Goal: Communication & Community: Answer question/provide support

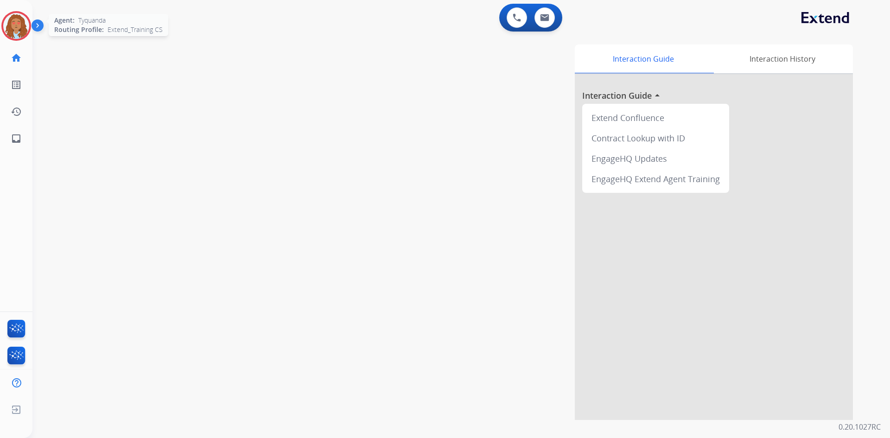
click at [12, 25] on img at bounding box center [16, 26] width 26 height 26
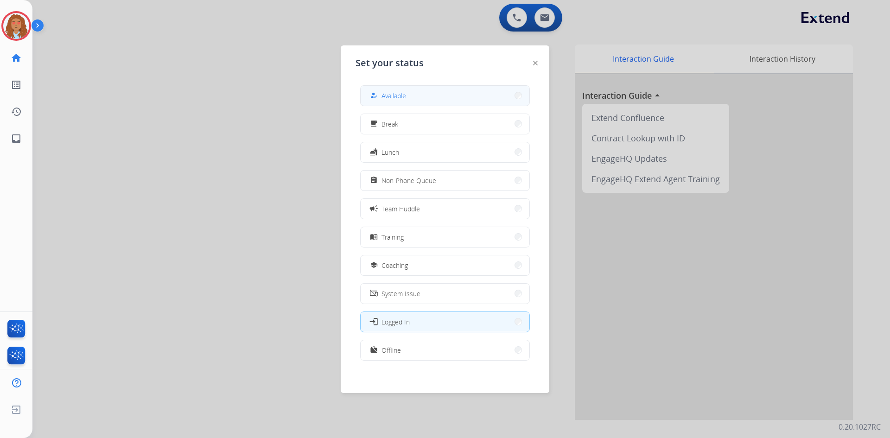
click at [384, 89] on button "how_to_reg Available" at bounding box center [445, 96] width 169 height 20
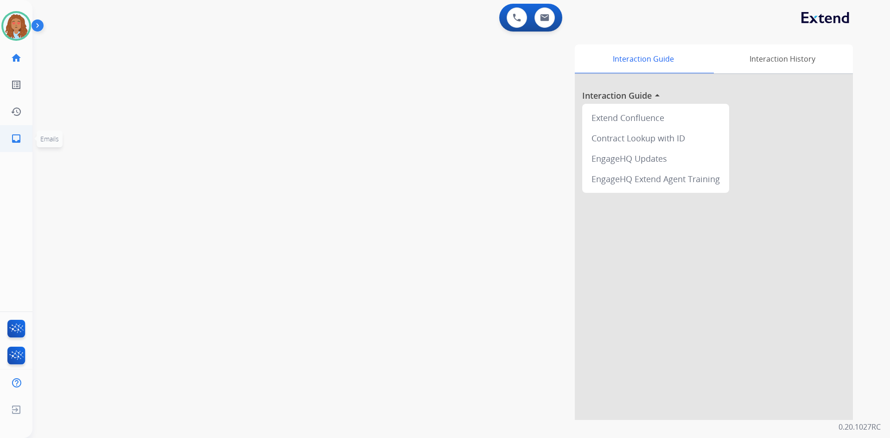
click at [15, 138] on mat-icon "inbox" at bounding box center [16, 138] width 11 height 11
select select "**********"
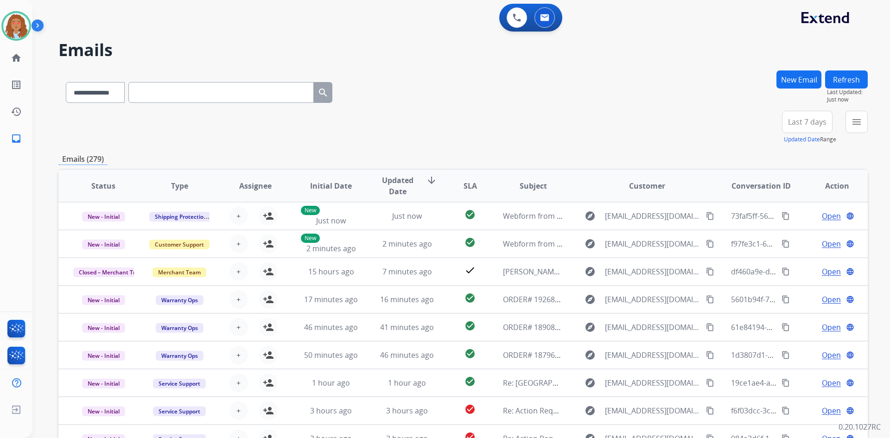
click at [812, 124] on span "Last 7 days" at bounding box center [807, 122] width 38 height 4
click at [811, 235] on div "Last 90 days" at bounding box center [804, 235] width 51 height 14
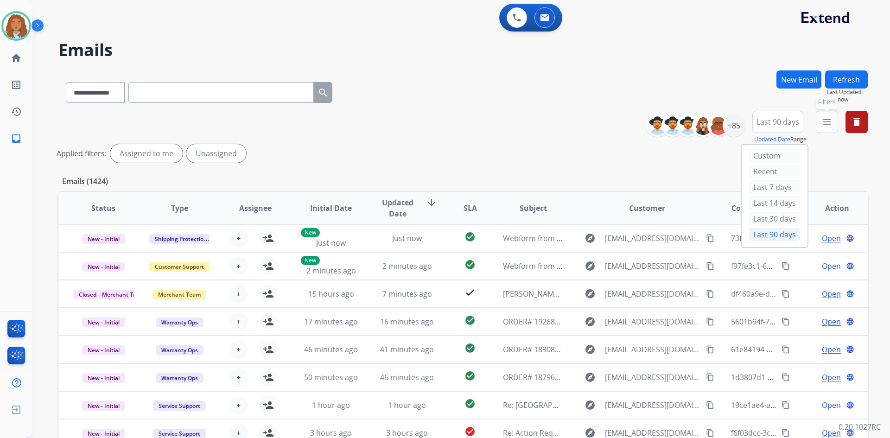
click at [818, 123] on button "menu Filters" at bounding box center [827, 122] width 22 height 22
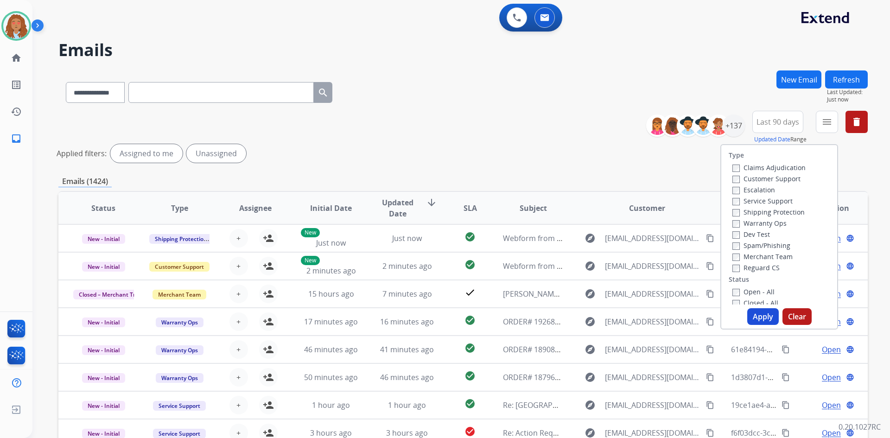
click at [757, 178] on label "Customer Support" at bounding box center [766, 178] width 68 height 9
click at [759, 214] on label "Shipping Protection" at bounding box center [768, 212] width 72 height 9
click at [751, 313] on button "Apply" at bounding box center [763, 316] width 32 height 17
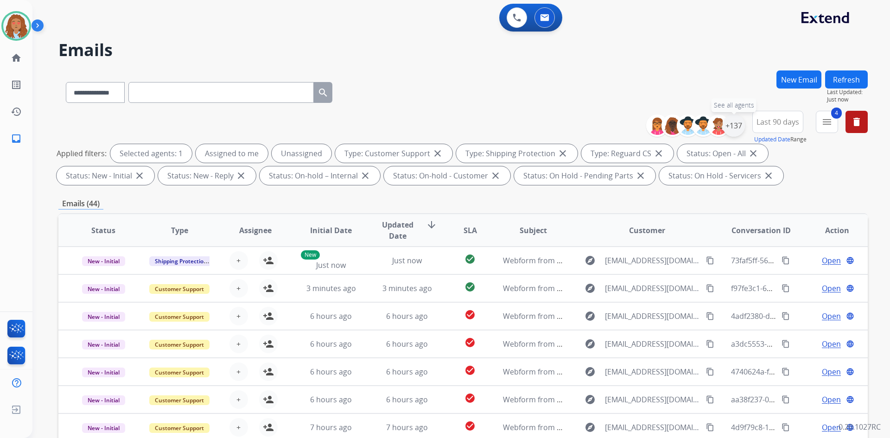
click at [728, 127] on div "+137" at bounding box center [734, 125] width 22 height 22
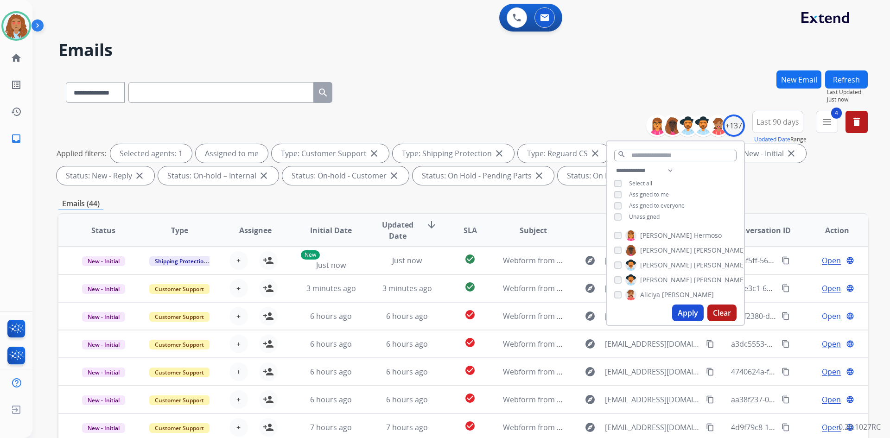
click at [690, 311] on button "Apply" at bounding box center [688, 313] width 32 height 17
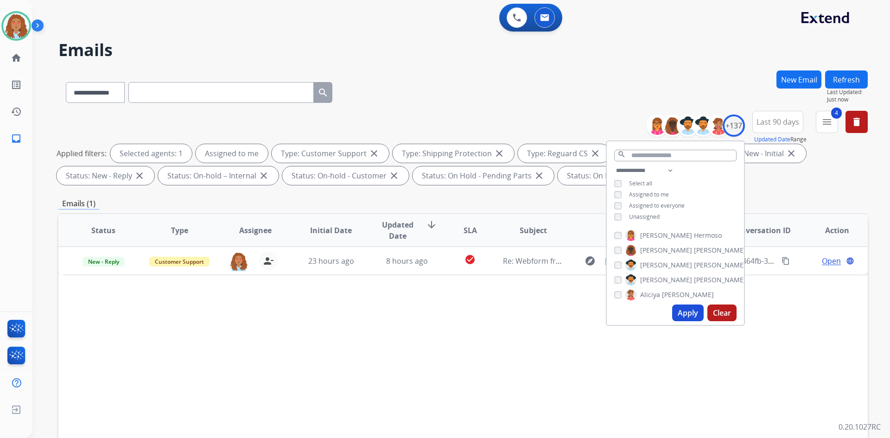
click at [595, 383] on div "Status Type Assignee Initial Date Updated Date arrow_downward SLA Subject Custo…" at bounding box center [462, 368] width 809 height 311
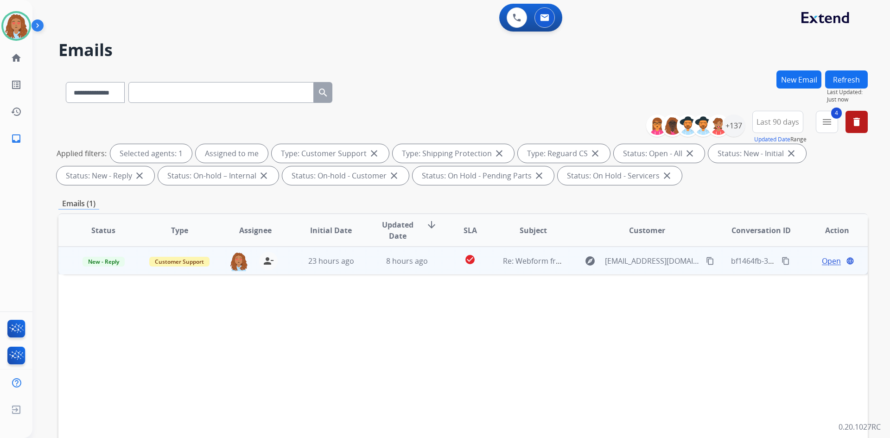
click at [656, 272] on td "explore [EMAIL_ADDRESS][DOMAIN_NAME] content_copy" at bounding box center [640, 261] width 152 height 28
click at [822, 264] on span "Open" at bounding box center [831, 260] width 19 height 11
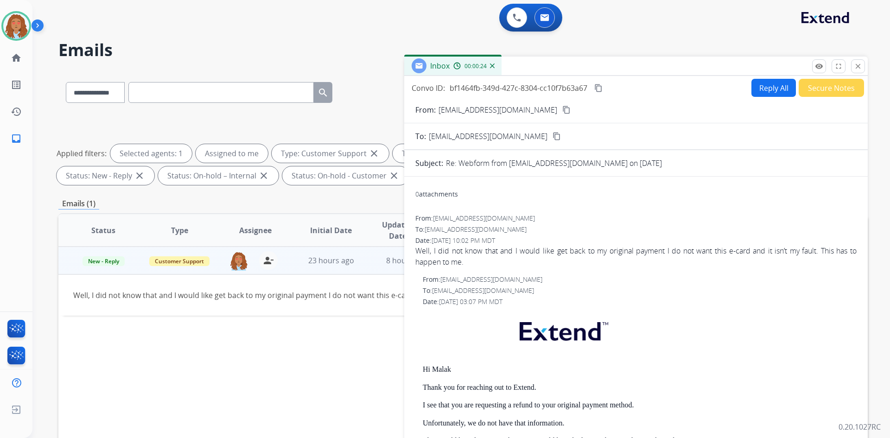
click at [562, 110] on mat-icon "content_copy" at bounding box center [566, 110] width 8 height 8
click at [862, 67] on mat-icon "close" at bounding box center [858, 66] width 8 height 8
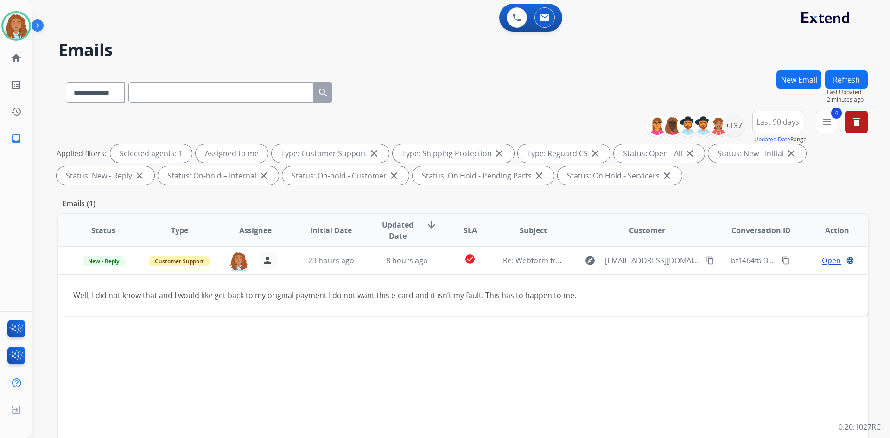
click at [47, 24] on img at bounding box center [40, 28] width 16 height 18
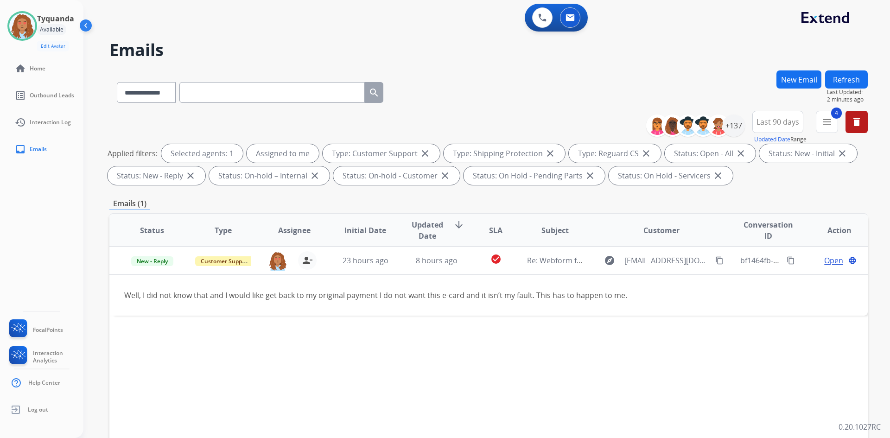
click at [567, 350] on div "Status Type Assignee Initial Date Updated Date arrow_downward SLA Subject Custo…" at bounding box center [488, 368] width 758 height 311
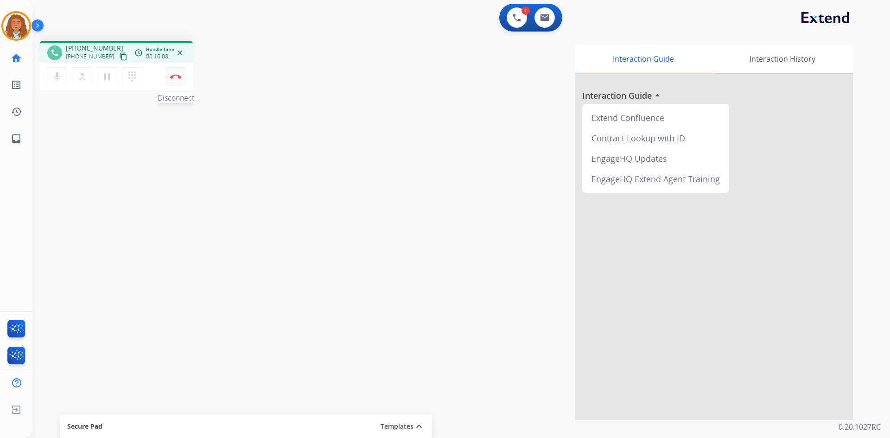
click at [179, 81] on button "Disconnect" at bounding box center [175, 76] width 19 height 19
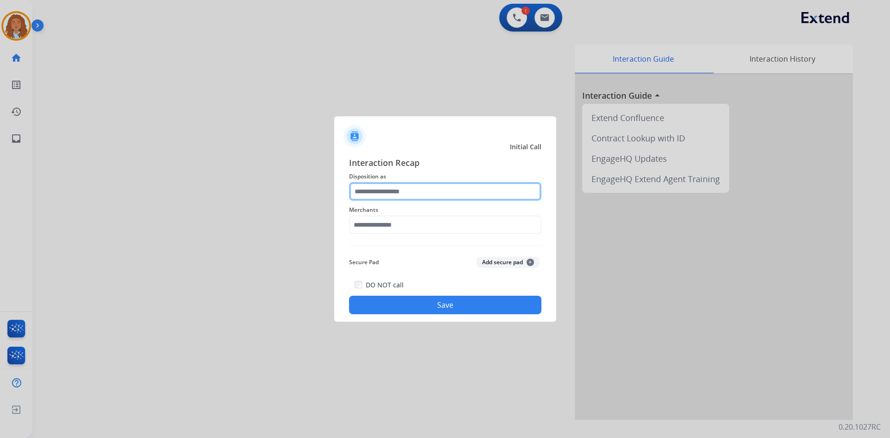
click at [417, 191] on input "text" at bounding box center [445, 191] width 192 height 19
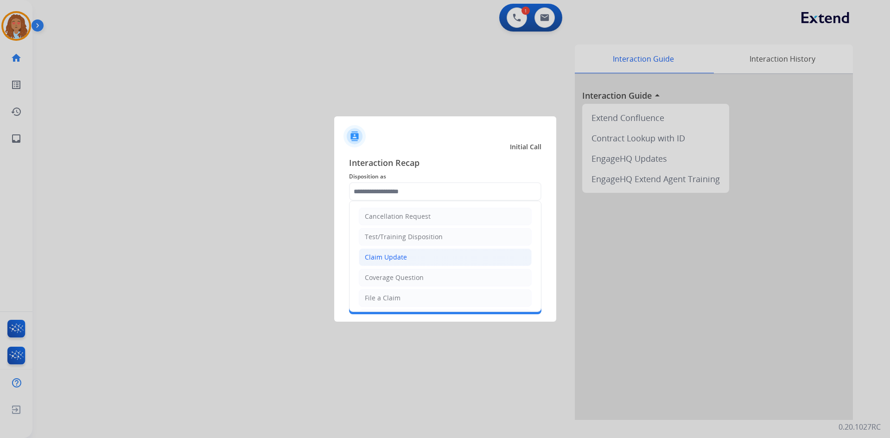
click at [389, 259] on div "Claim Update" at bounding box center [386, 257] width 42 height 9
type input "**********"
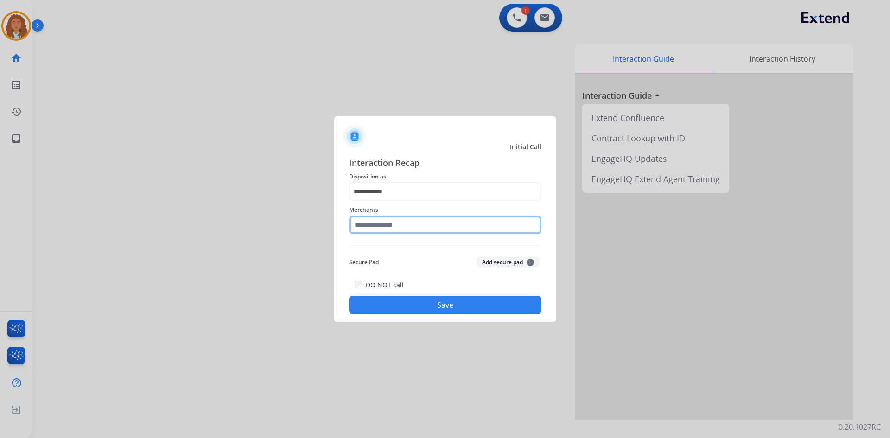
click at [384, 226] on input "text" at bounding box center [445, 225] width 192 height 19
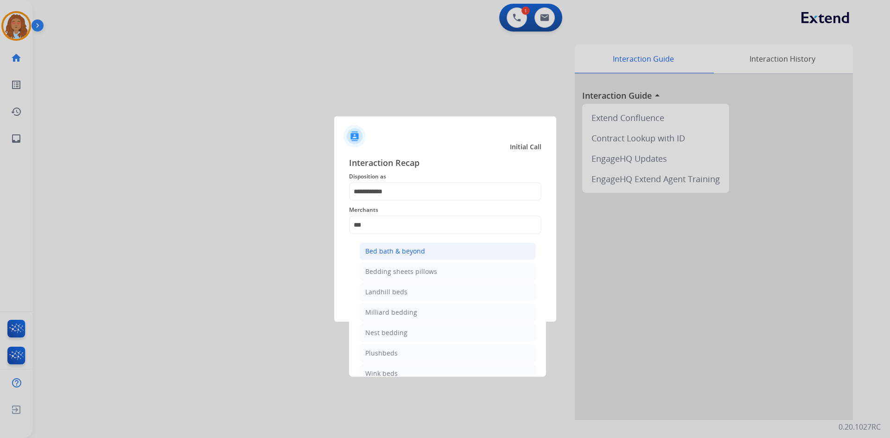
click at [394, 256] on div "Bed bath & beyond" at bounding box center [395, 251] width 60 height 9
type input "**********"
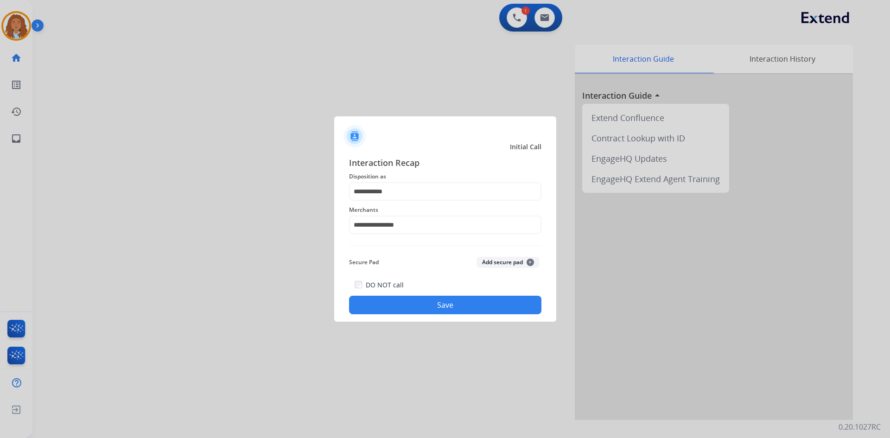
click at [284, 247] on div at bounding box center [445, 219] width 890 height 438
click at [407, 305] on button "Save" at bounding box center [445, 305] width 192 height 19
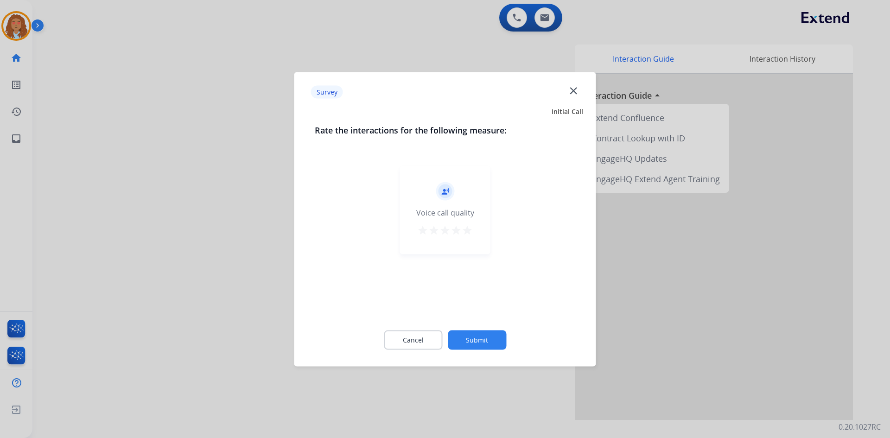
click at [278, 290] on div at bounding box center [445, 219] width 890 height 438
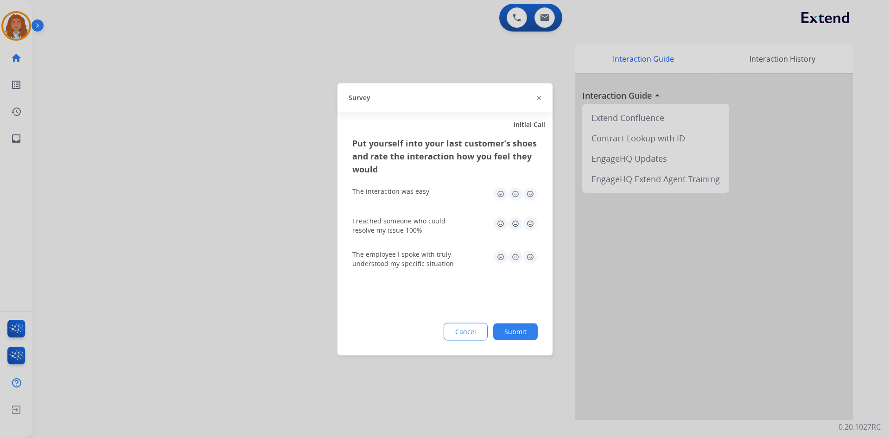
click at [278, 290] on div at bounding box center [445, 219] width 890 height 438
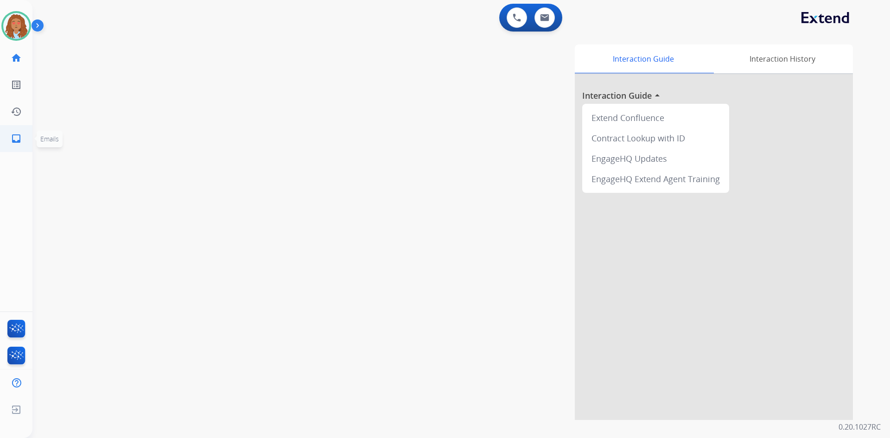
click at [16, 136] on mat-icon "inbox" at bounding box center [16, 138] width 11 height 11
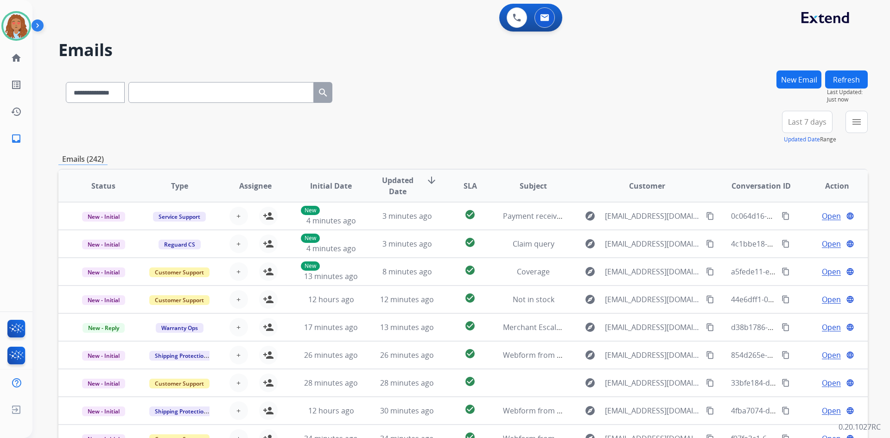
click at [802, 124] on span "Last 7 days" at bounding box center [807, 122] width 38 height 4
click at [796, 234] on div "Last 90 days" at bounding box center [804, 235] width 51 height 14
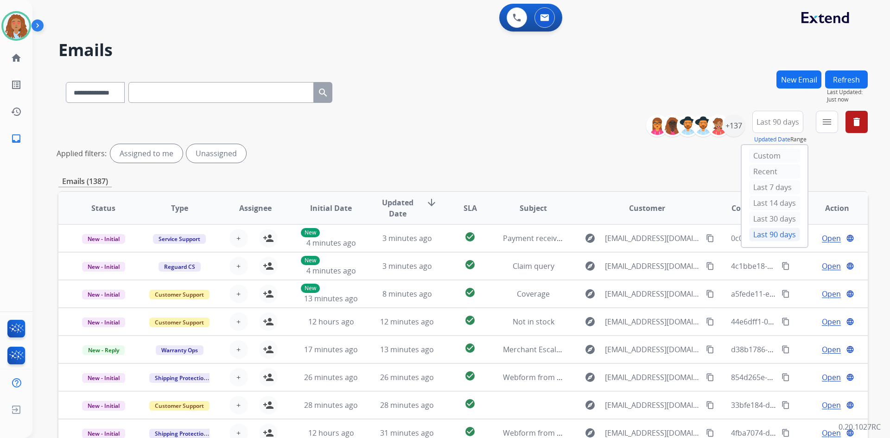
click at [775, 234] on div "Last 90 days" at bounding box center [774, 235] width 51 height 14
click at [819, 127] on button "menu Filters" at bounding box center [827, 122] width 22 height 22
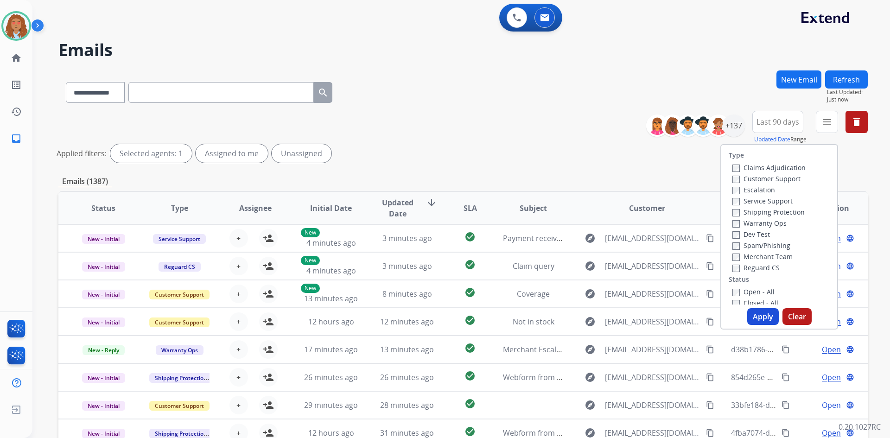
click at [775, 175] on label "Customer Support" at bounding box center [766, 178] width 68 height 9
click at [769, 212] on label "Shipping Protection" at bounding box center [768, 212] width 72 height 9
click at [741, 267] on label "Reguard CS" at bounding box center [755, 267] width 47 height 9
click at [760, 316] on button "Apply" at bounding box center [763, 316] width 32 height 17
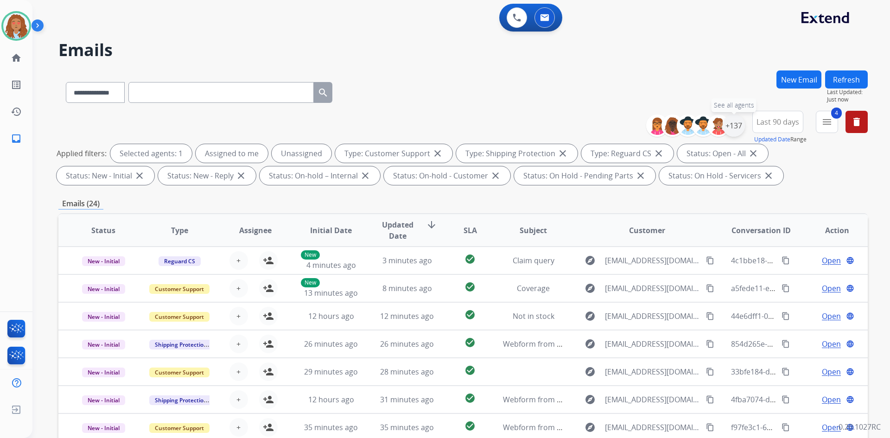
click at [737, 125] on div "+137" at bounding box center [734, 125] width 22 height 22
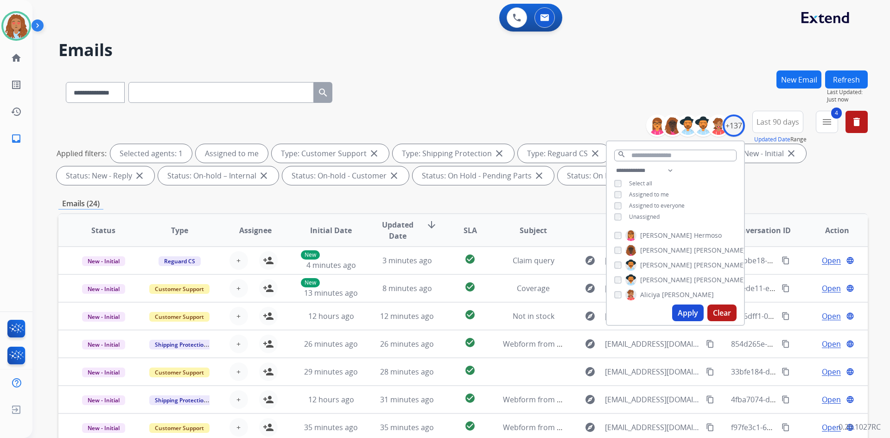
click at [687, 307] on button "Apply" at bounding box center [688, 313] width 32 height 17
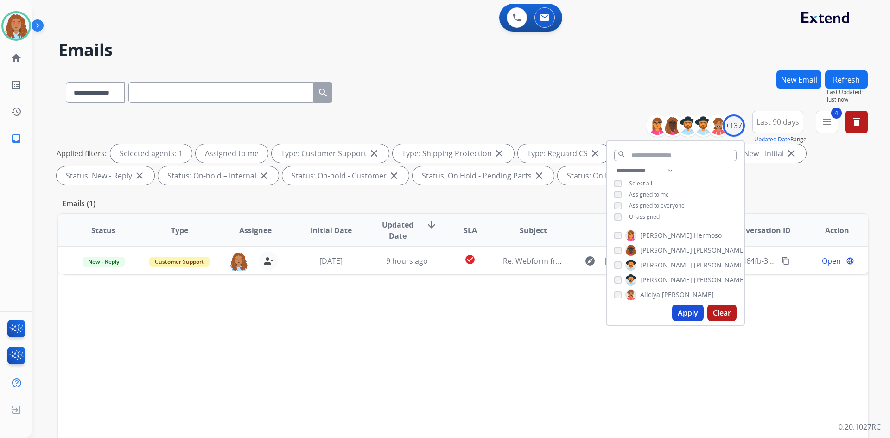
click at [577, 351] on div "Status Type Assignee Initial Date Updated Date arrow_downward SLA Subject Custo…" at bounding box center [462, 368] width 809 height 311
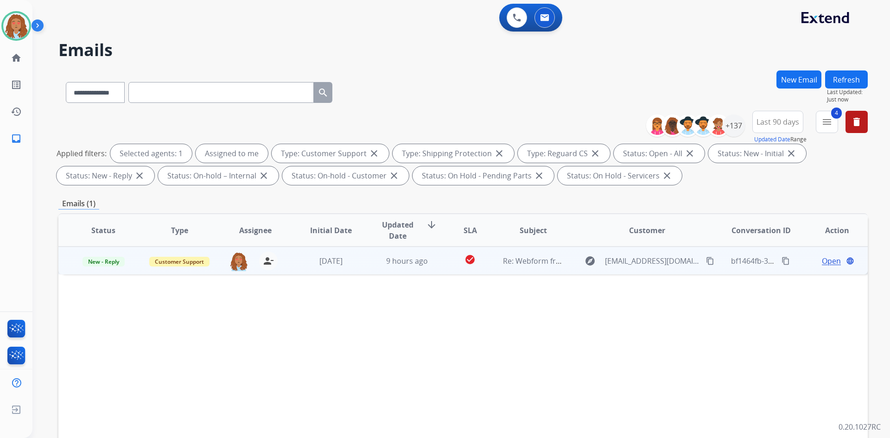
click at [706, 261] on mat-icon "content_copy" at bounding box center [710, 261] width 8 height 8
click at [668, 272] on td "explore [EMAIL_ADDRESS][DOMAIN_NAME] content_copy" at bounding box center [640, 261] width 152 height 28
click at [667, 271] on td "explore [EMAIL_ADDRESS][DOMAIN_NAME] content_copy" at bounding box center [640, 261] width 152 height 28
click at [645, 267] on div "explore [EMAIL_ADDRESS][DOMAIN_NAME] content_copy" at bounding box center [647, 261] width 136 height 15
click at [828, 264] on span "Open" at bounding box center [831, 260] width 19 height 11
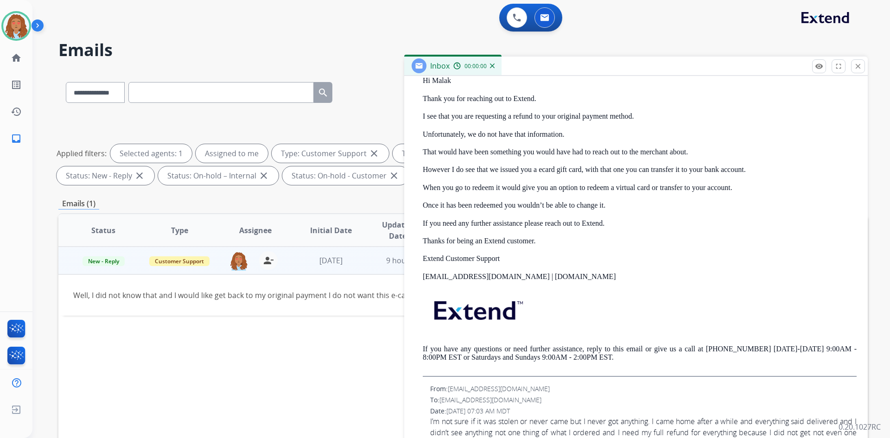
scroll to position [295, 0]
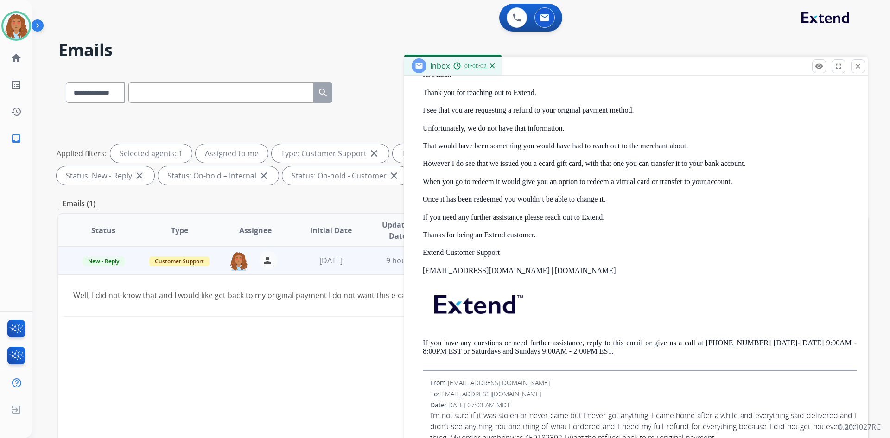
click at [514, 246] on div "Hi [PERSON_NAME] Thank you for reaching out to Extend. I see that you are reque…" at bounding box center [640, 193] width 434 height 355
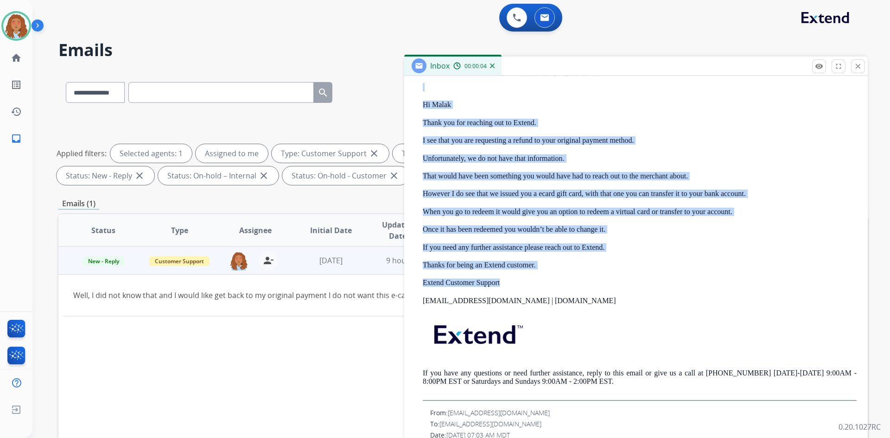
scroll to position [254, 0]
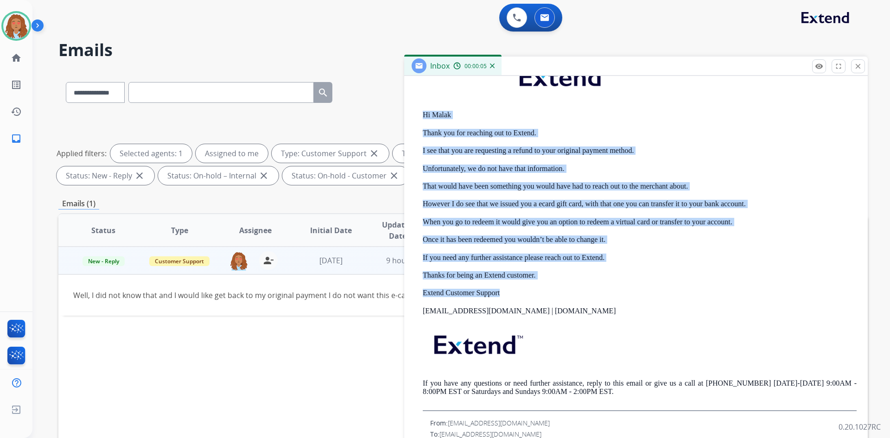
drag, startPoint x: 503, startPoint y: 253, endPoint x: 416, endPoint y: 118, distance: 160.0
click at [416, 118] on div "From: [EMAIL_ADDRESS][DOMAIN_NAME] To: [EMAIL_ADDRESS][DOMAIN_NAME] Date: [DATE…" at bounding box center [635, 215] width 441 height 391
copy div "Hi [PERSON_NAME] Thank you for reaching out to Extend. I see that you are reque…"
click at [852, 67] on button "close Close" at bounding box center [858, 66] width 14 height 14
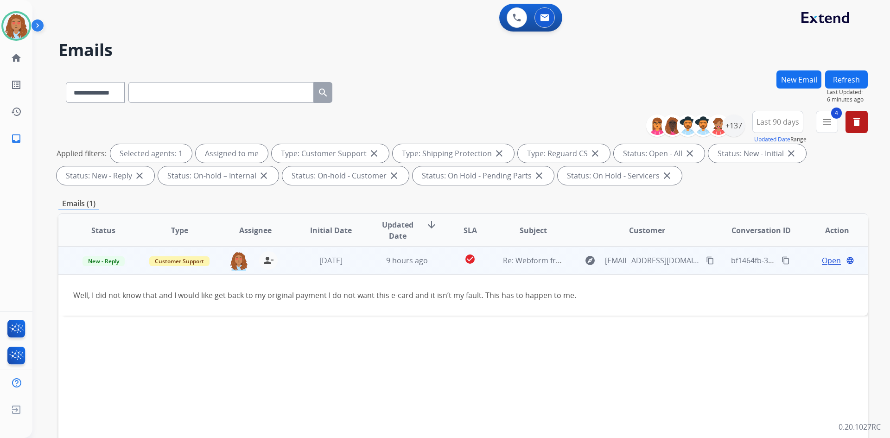
click at [822, 263] on span "Open" at bounding box center [831, 260] width 19 height 11
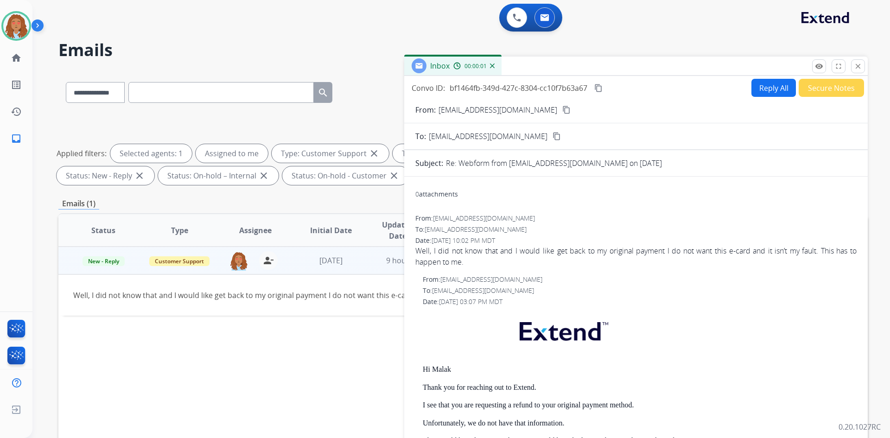
click at [769, 85] on button "Reply All" at bounding box center [773, 88] width 44 height 18
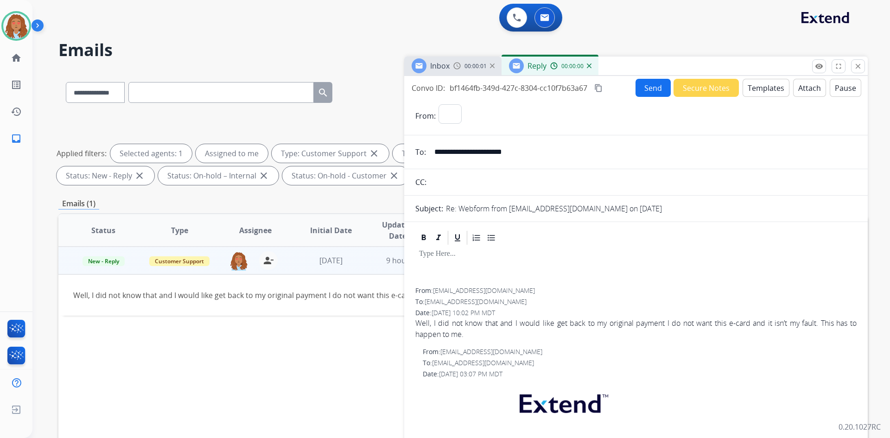
select select "**********"
click at [755, 88] on button "Templates" at bounding box center [766, 88] width 47 height 18
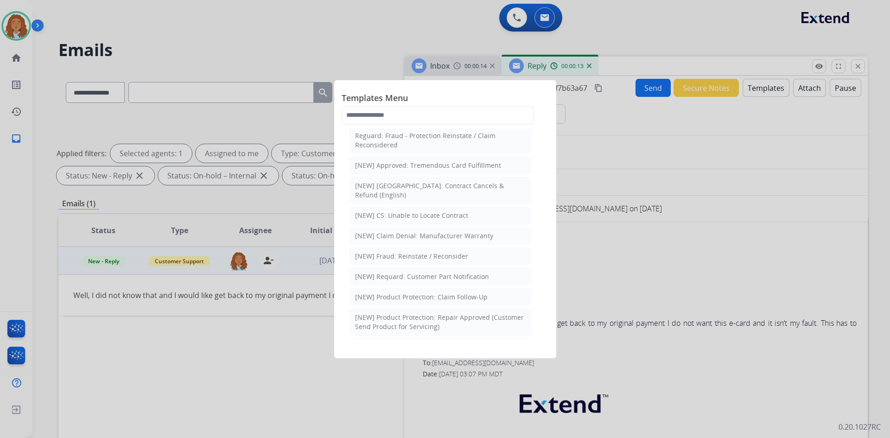
scroll to position [464, 0]
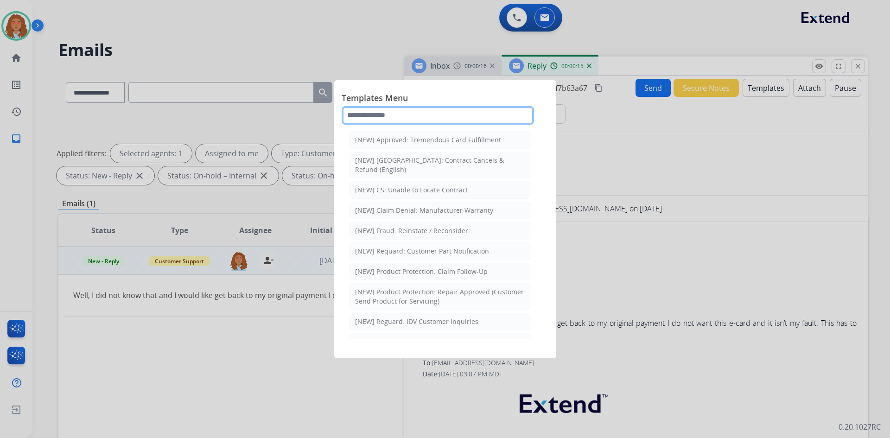
click at [430, 114] on input "text" at bounding box center [438, 115] width 192 height 19
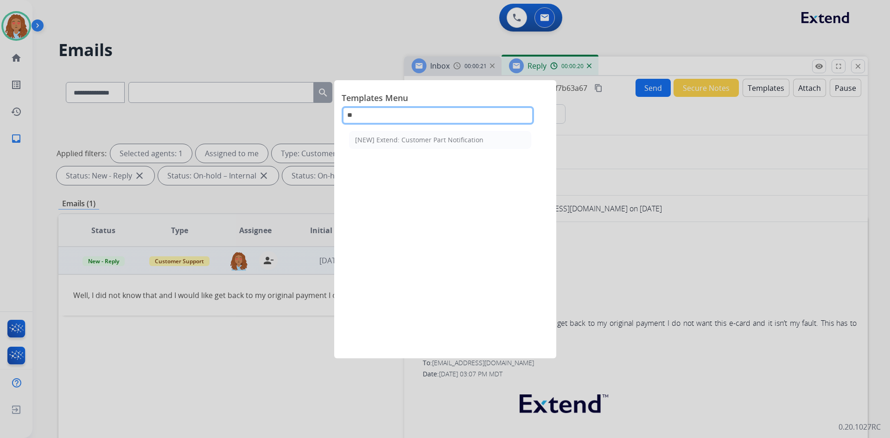
type input "*"
type input "*****"
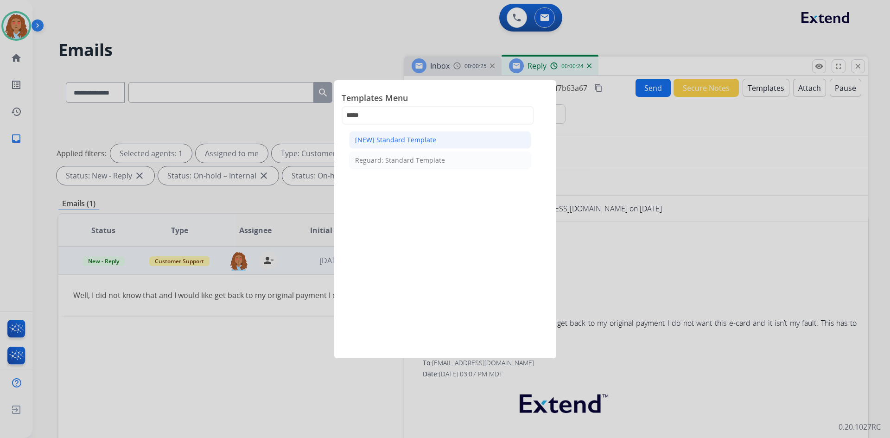
click at [427, 137] on div "[NEW] Standard Template" at bounding box center [395, 139] width 81 height 9
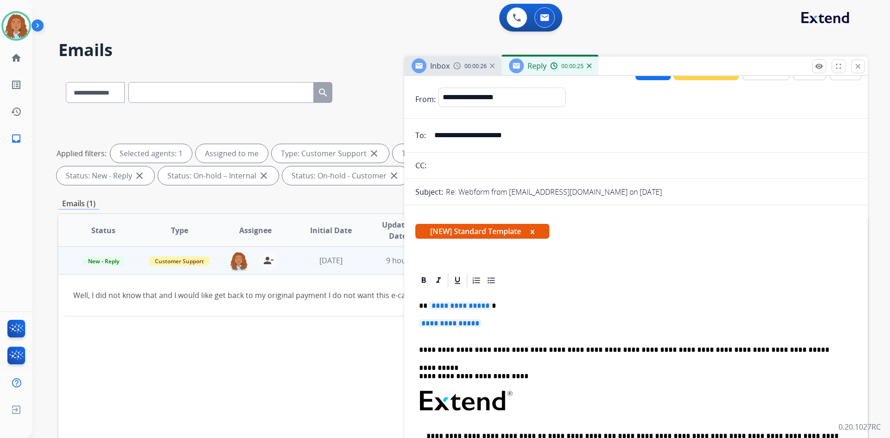
scroll to position [46, 0]
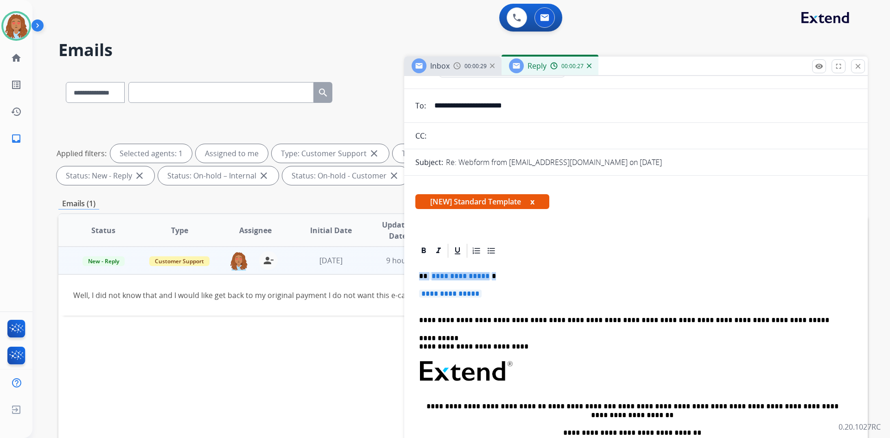
drag, startPoint x: 487, startPoint y: 294, endPoint x: 400, endPoint y: 275, distance: 89.2
click at [400, 275] on div "**********" at bounding box center [462, 321] width 809 height 502
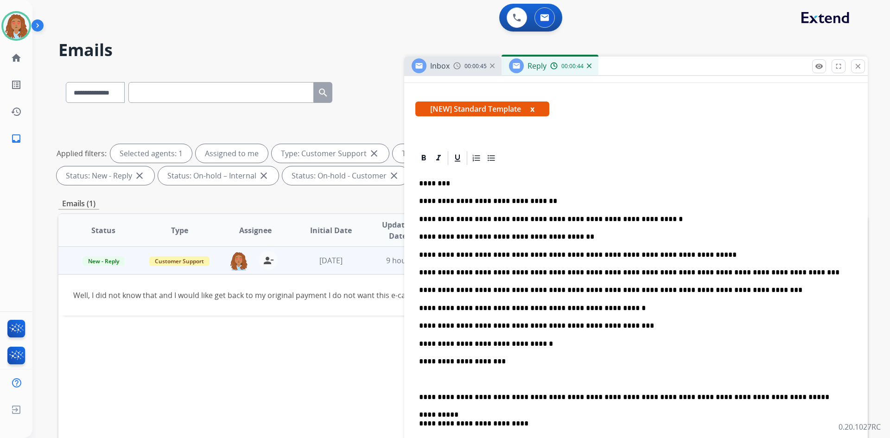
scroll to position [0, 0]
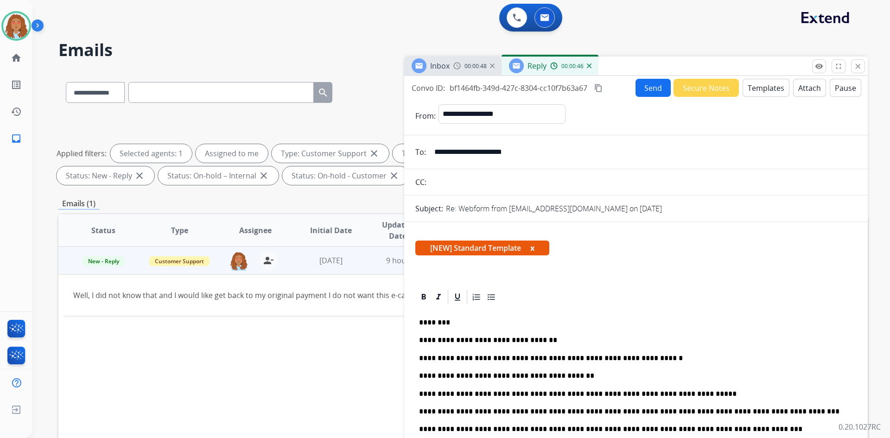
click at [599, 89] on mat-icon "content_copy" at bounding box center [598, 88] width 8 height 8
click at [644, 87] on button "Send" at bounding box center [653, 88] width 35 height 18
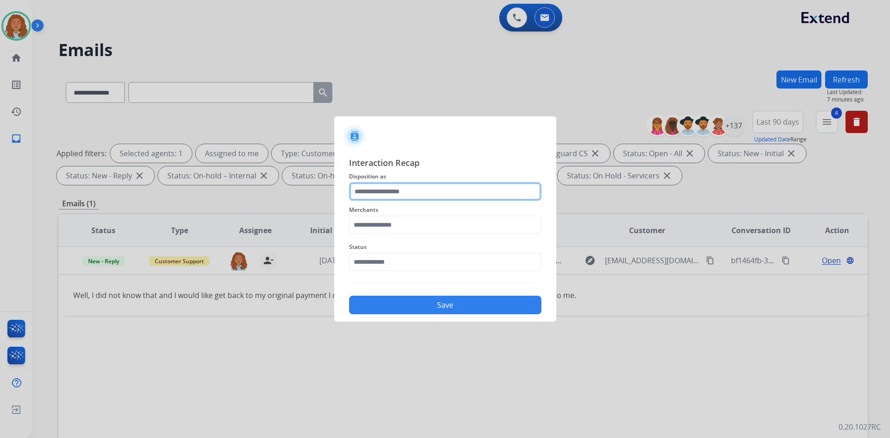
click at [455, 197] on input "text" at bounding box center [445, 191] width 192 height 19
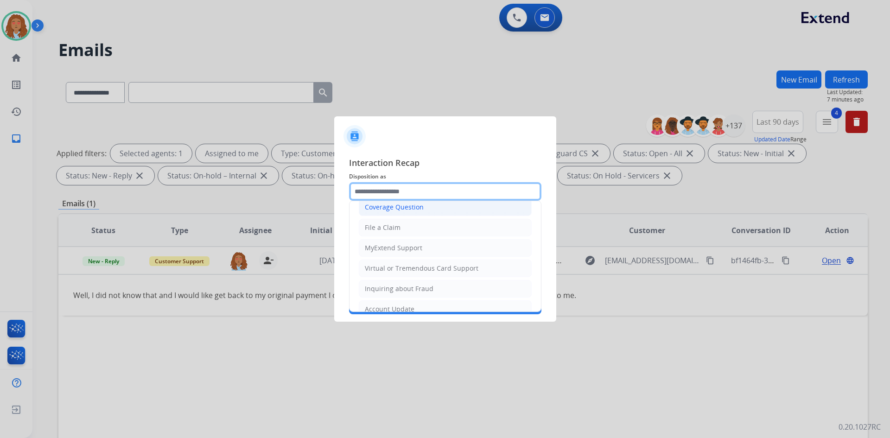
scroll to position [93, 0]
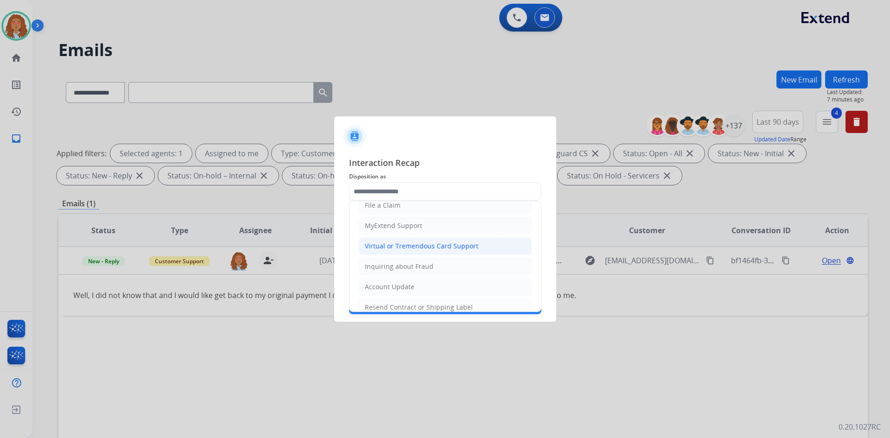
click at [413, 244] on div "Virtual or Tremendous Card Support" at bounding box center [422, 246] width 114 height 9
type input "**********"
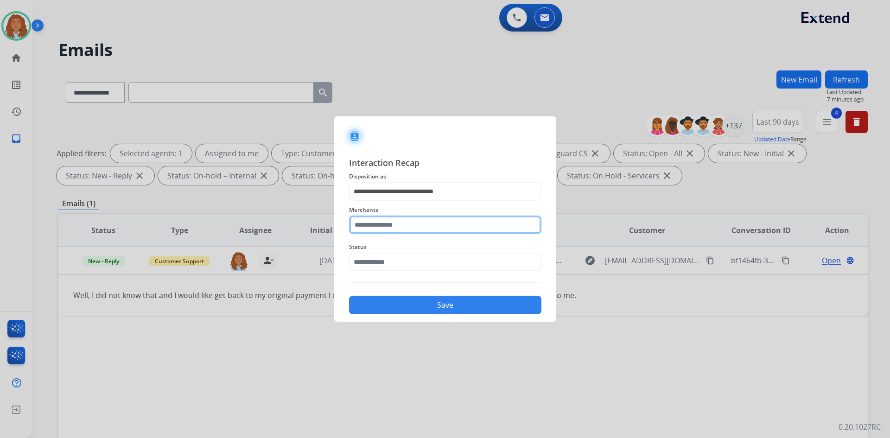
click at [399, 224] on input "text" at bounding box center [445, 225] width 192 height 19
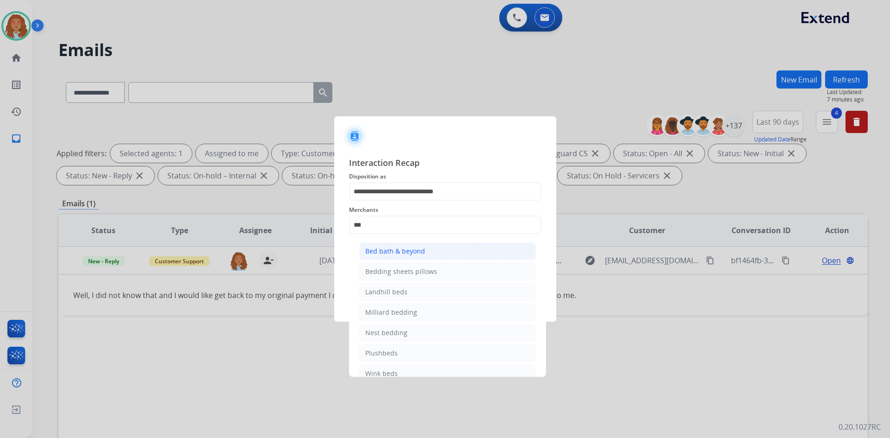
click at [415, 250] on div "Bed bath & beyond" at bounding box center [395, 251] width 60 height 9
type input "**********"
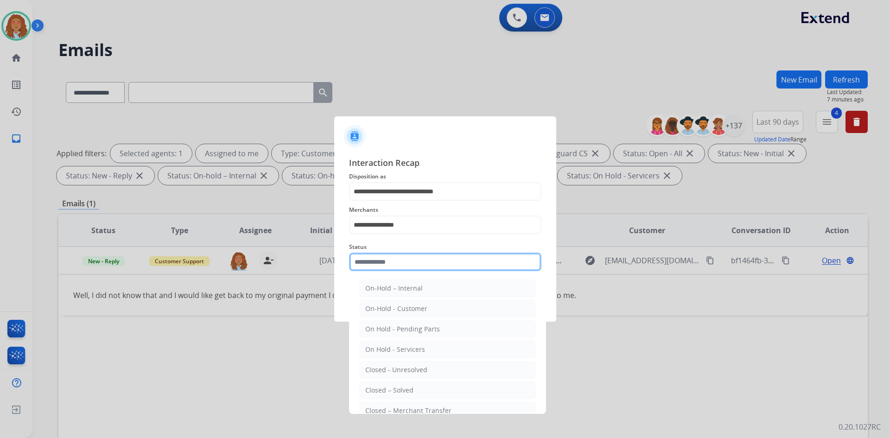
click at [409, 254] on input "text" at bounding box center [445, 262] width 192 height 19
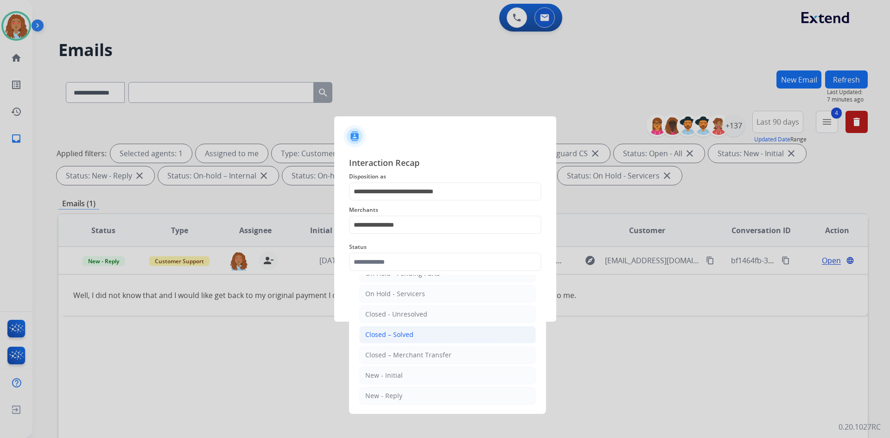
click at [401, 330] on li "Closed – Solved" at bounding box center [447, 335] width 177 height 18
type input "**********"
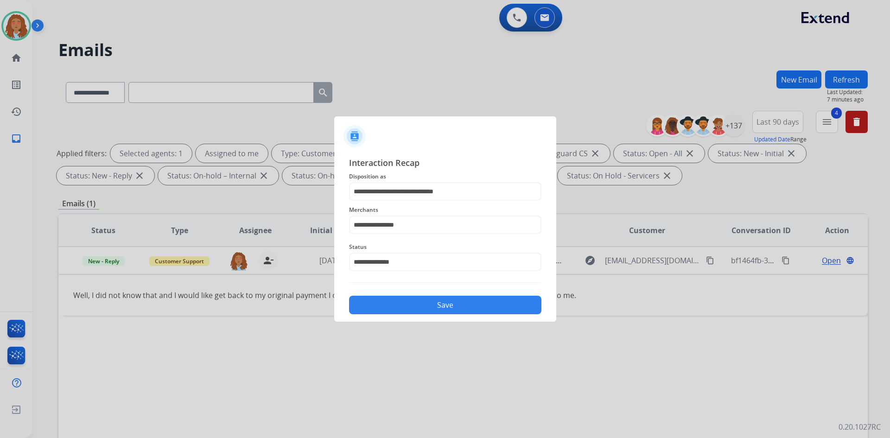
click at [416, 302] on button "Save" at bounding box center [445, 305] width 192 height 19
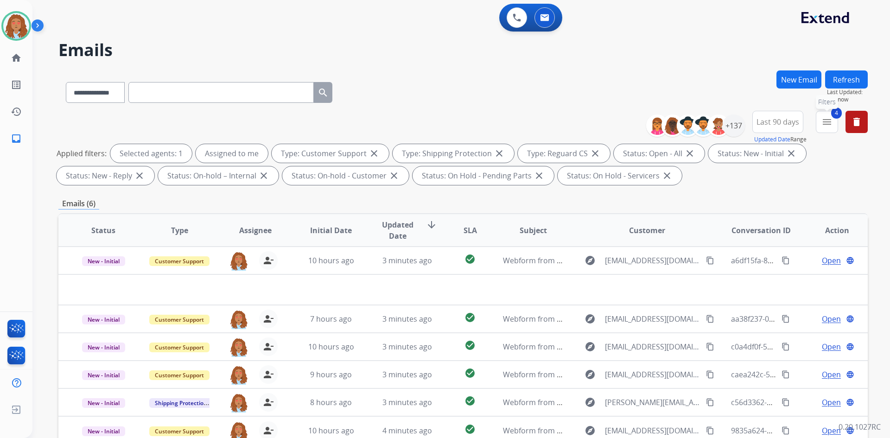
click at [828, 126] on mat-icon "menu" at bounding box center [826, 121] width 11 height 11
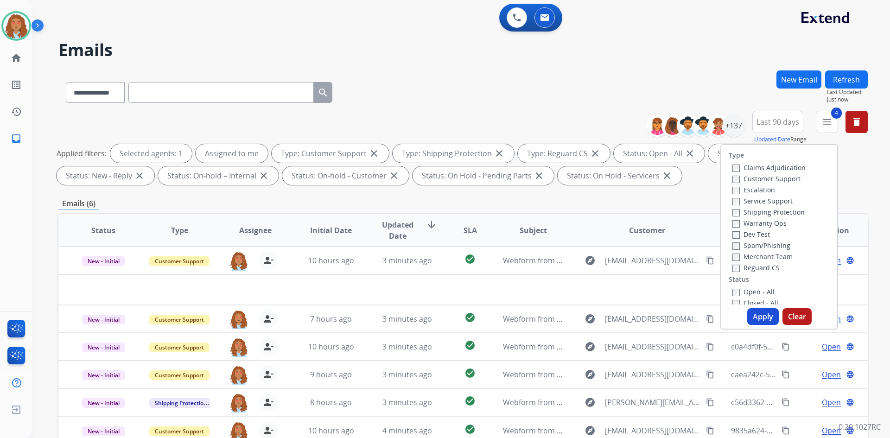
click at [839, 84] on button "Refresh" at bounding box center [846, 79] width 43 height 18
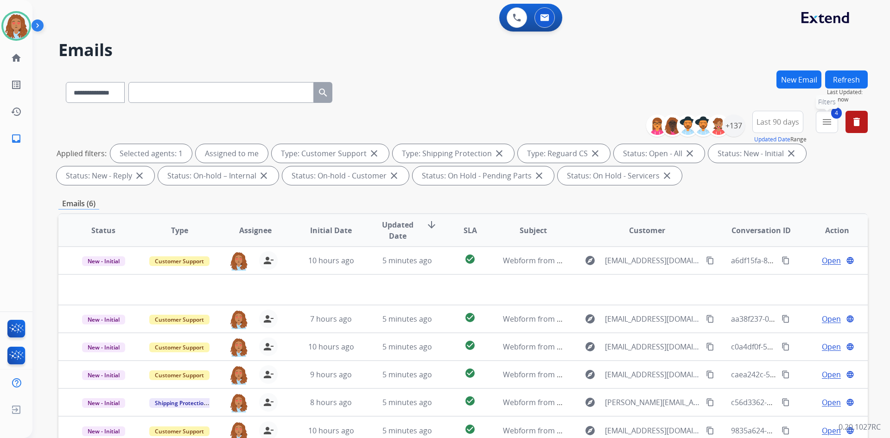
click at [822, 117] on mat-icon "menu" at bounding box center [826, 121] width 11 height 11
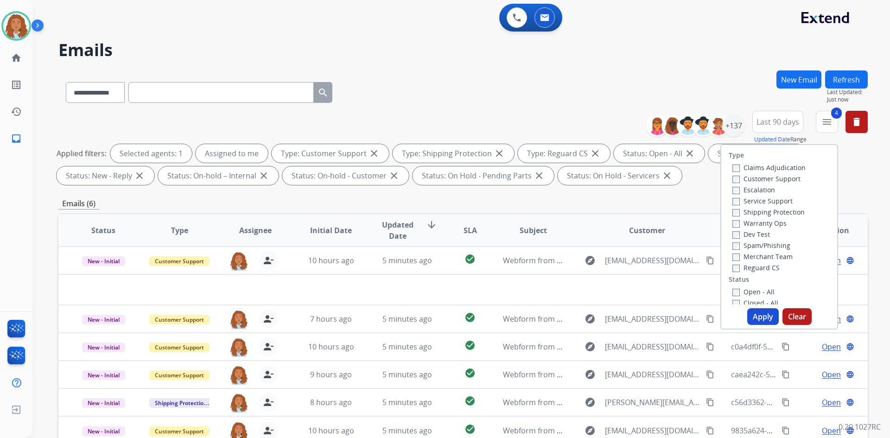
click at [451, 102] on div "**********" at bounding box center [462, 90] width 809 height 40
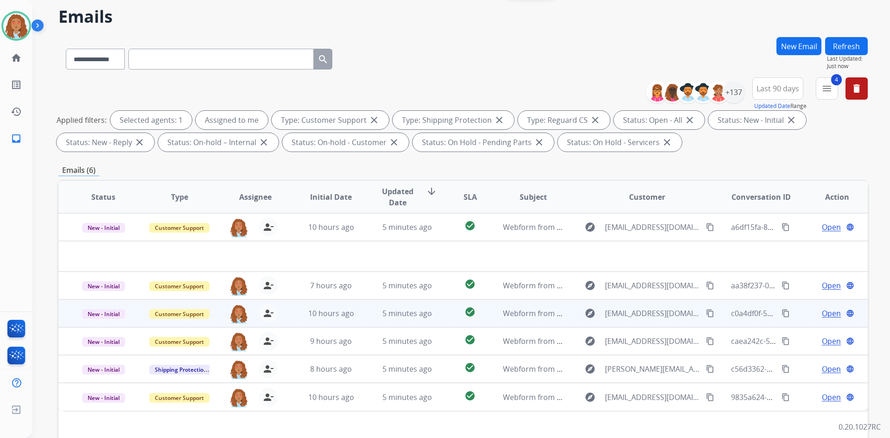
scroll to position [0, 0]
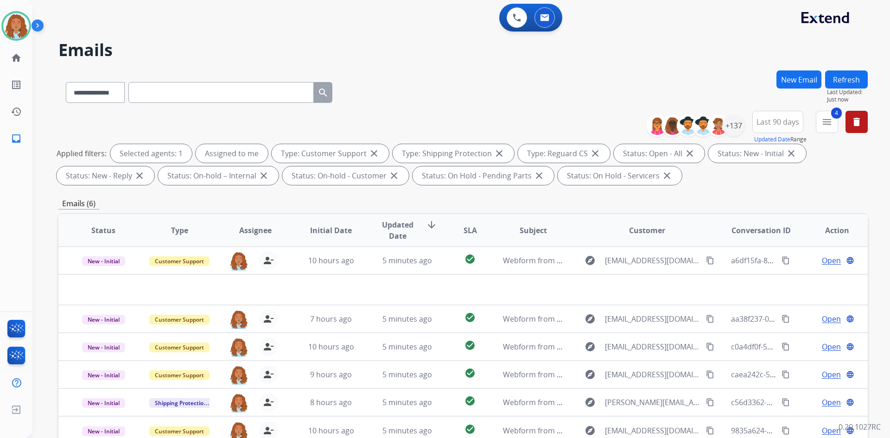
click at [729, 192] on div "**********" at bounding box center [462, 321] width 809 height 502
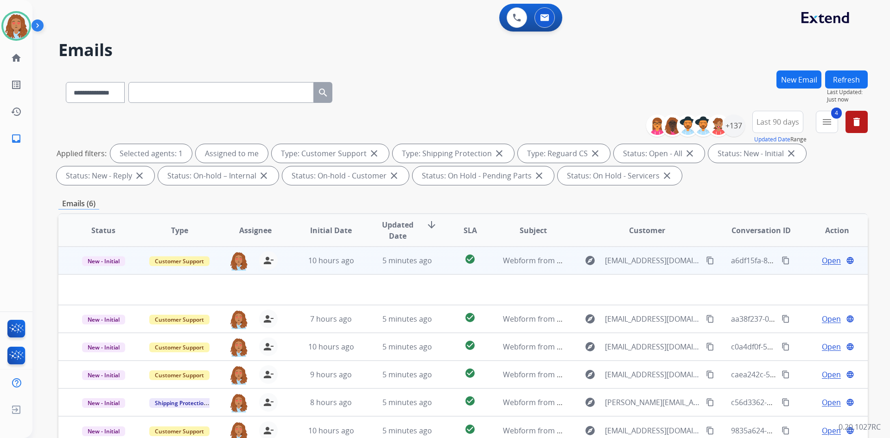
click at [608, 291] on td at bounding box center [387, 289] width 658 height 31
click at [616, 274] on td at bounding box center [387, 289] width 658 height 31
click at [617, 270] on td "explore [EMAIL_ADDRESS][DOMAIN_NAME] content_copy" at bounding box center [640, 261] width 152 height 28
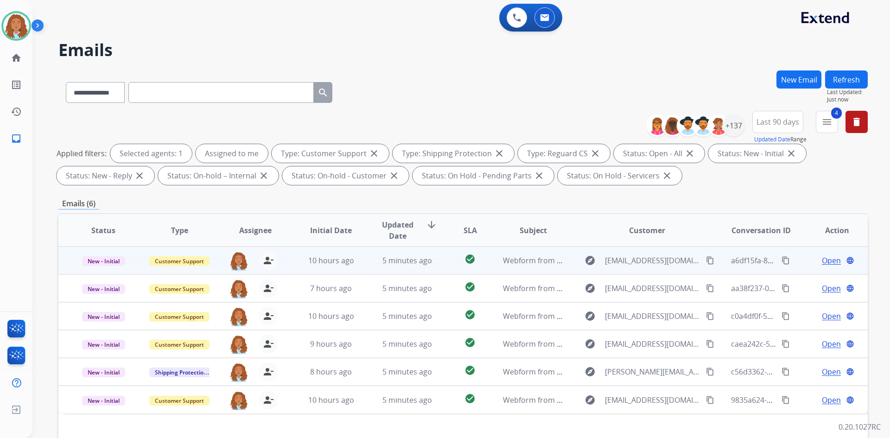
click at [617, 270] on td "explore [EMAIL_ADDRESS][DOMAIN_NAME] content_copy" at bounding box center [640, 261] width 152 height 28
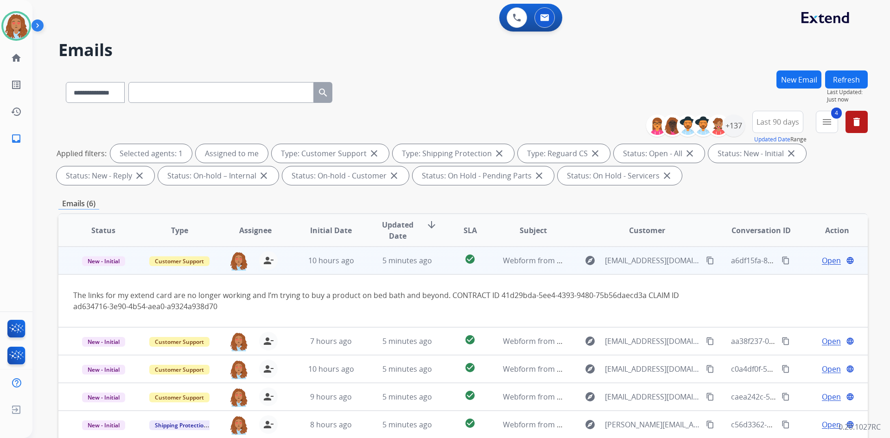
click at [617, 270] on td "explore [EMAIL_ADDRESS][DOMAIN_NAME] content_copy" at bounding box center [640, 261] width 152 height 28
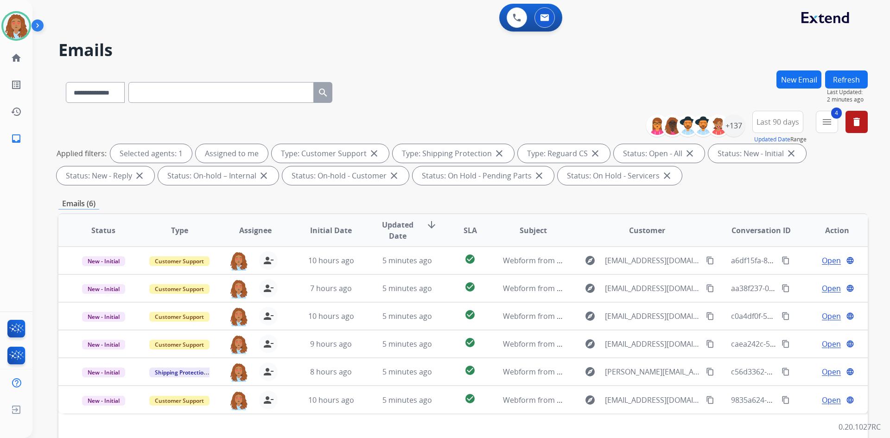
click at [737, 180] on div "Applied filters: Selected agents: 1 Assigned to me Type: Customer Support close…" at bounding box center [461, 164] width 809 height 41
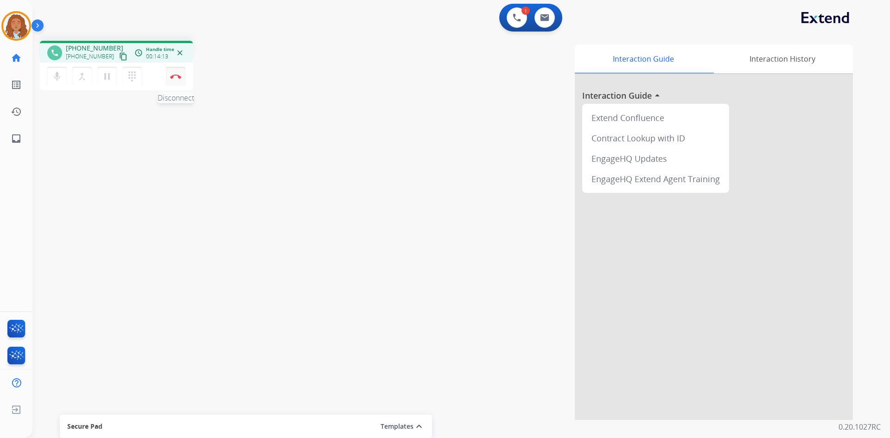
click at [178, 76] on img at bounding box center [175, 76] width 11 height 5
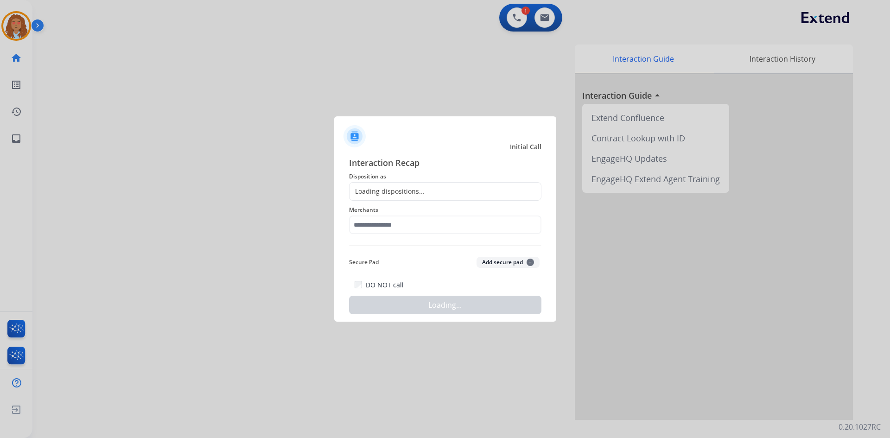
click at [364, 191] on div "Loading dispositions..." at bounding box center [387, 191] width 75 height 9
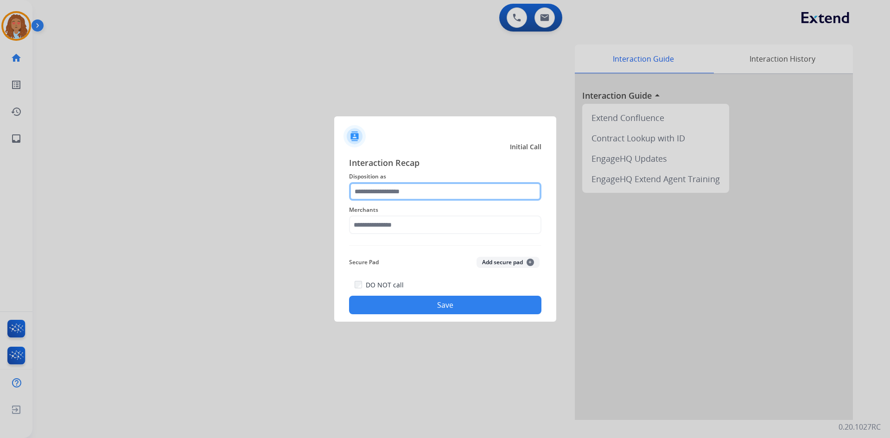
click at [379, 194] on input "text" at bounding box center [445, 191] width 192 height 19
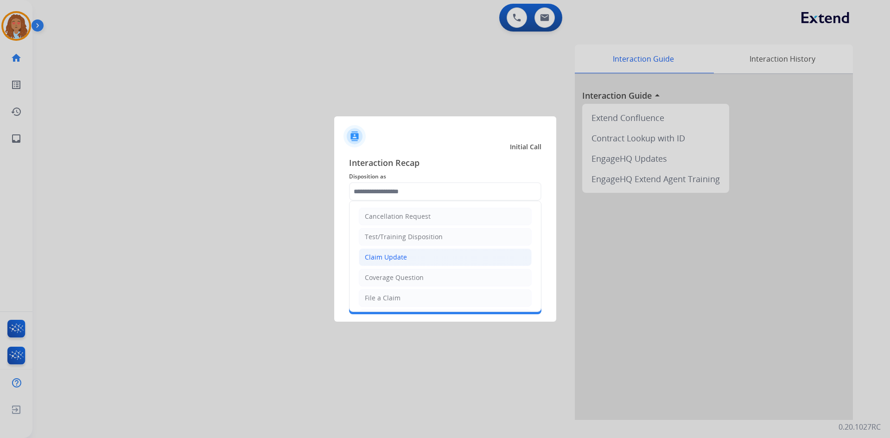
click at [393, 259] on div "Claim Update" at bounding box center [386, 257] width 42 height 9
type input "**********"
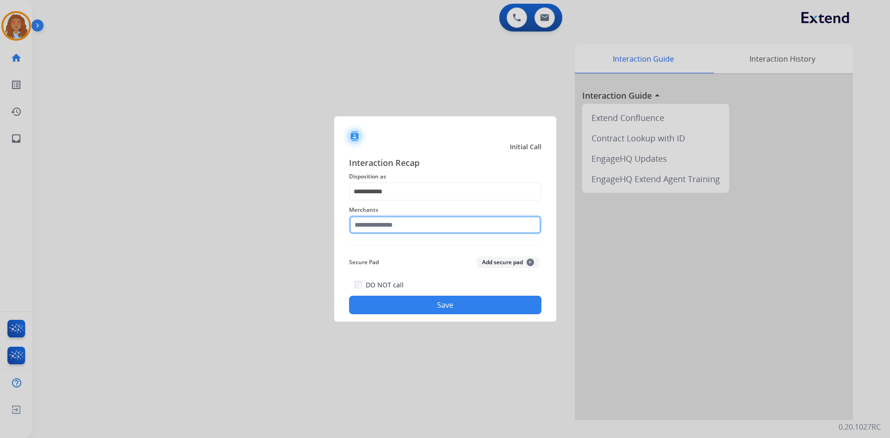
click at [399, 219] on input "text" at bounding box center [445, 225] width 192 height 19
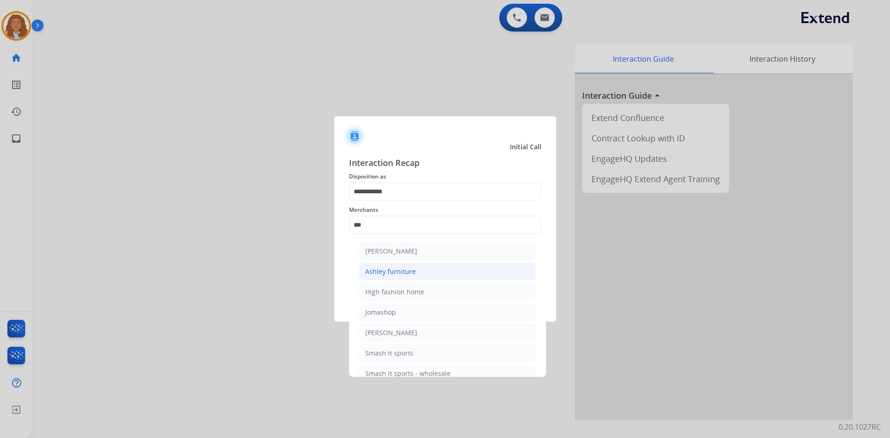
click at [399, 271] on div "Ashley furniture" at bounding box center [390, 271] width 51 height 9
type input "**********"
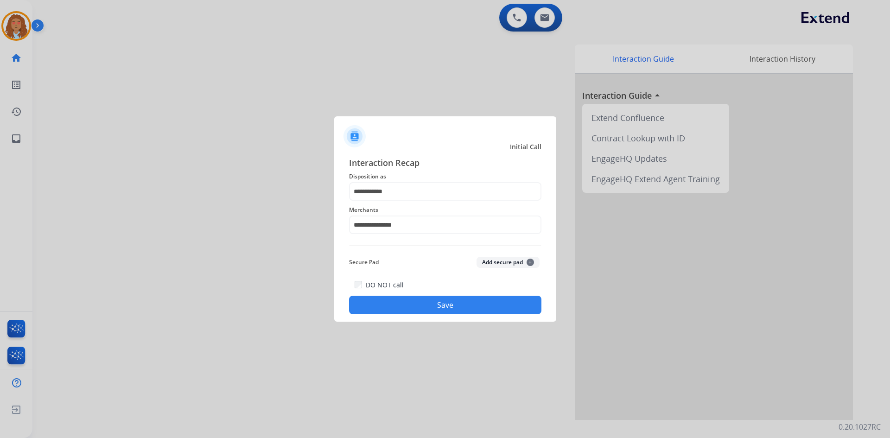
click at [409, 296] on button "Save" at bounding box center [445, 305] width 192 height 19
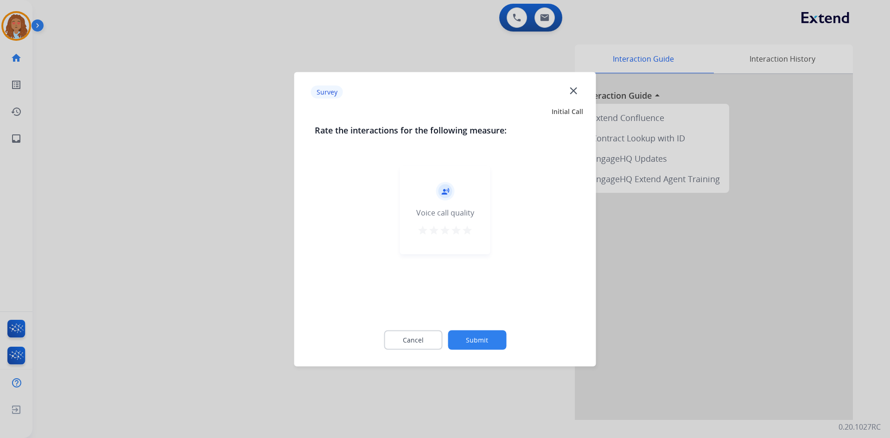
click at [235, 261] on div at bounding box center [445, 219] width 890 height 438
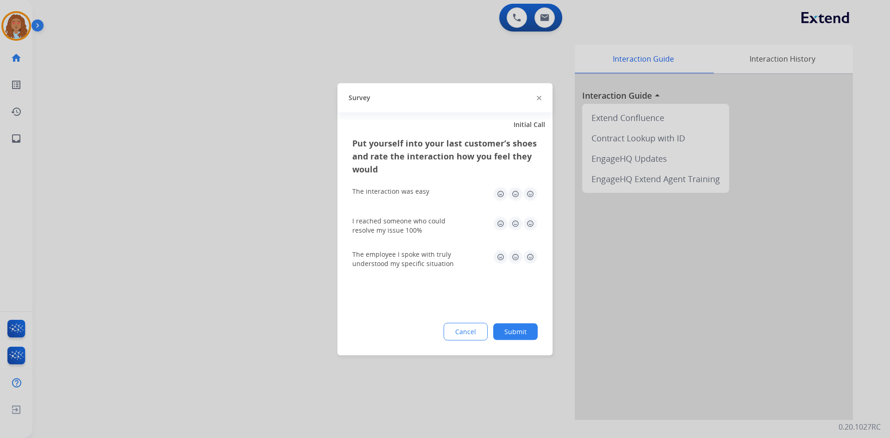
click at [235, 261] on div at bounding box center [445, 219] width 890 height 438
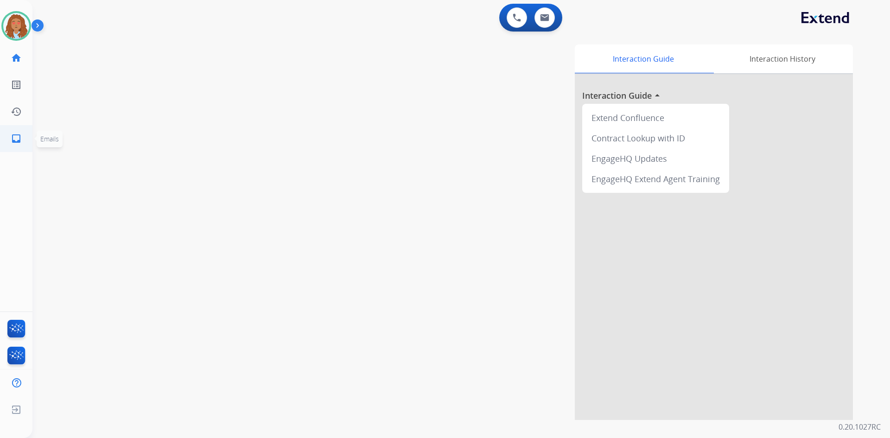
click at [14, 142] on mat-icon "inbox" at bounding box center [16, 138] width 11 height 11
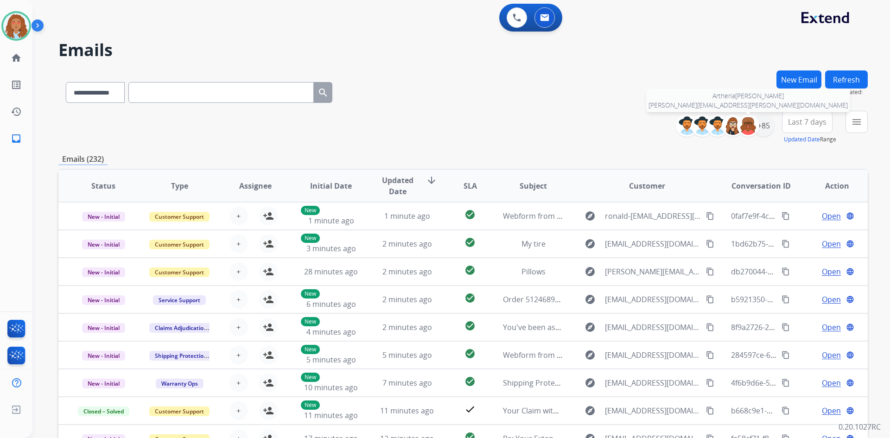
drag, startPoint x: 749, startPoint y: 126, endPoint x: 756, endPoint y: 125, distance: 7.4
click at [750, 126] on img at bounding box center [748, 125] width 19 height 19
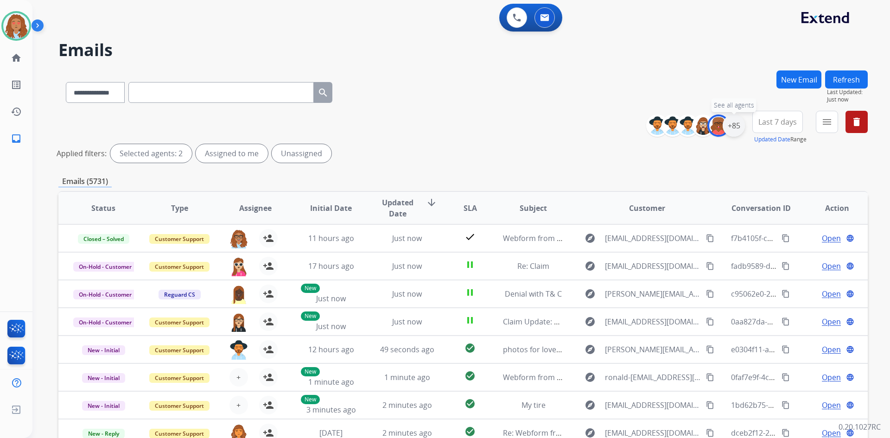
click at [740, 123] on div "+85" at bounding box center [734, 125] width 22 height 22
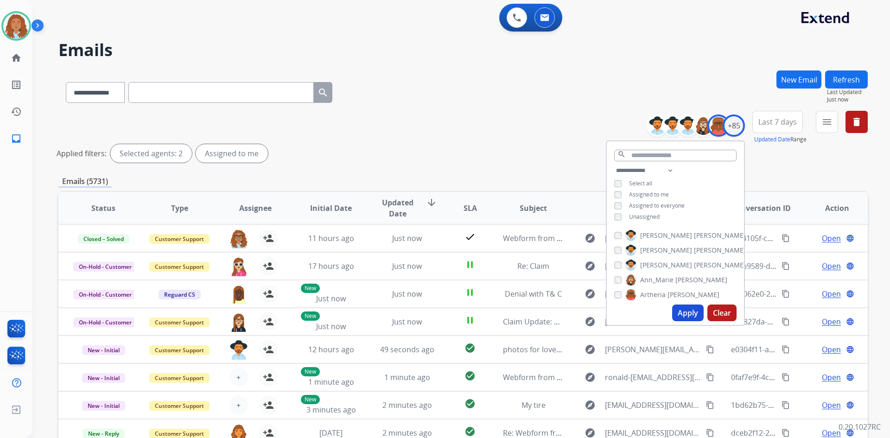
click at [611, 293] on div "[PERSON_NAME] [PERSON_NAME] [PERSON_NAME] [PERSON_NAME] [PERSON_NAME] [PERSON_N…" at bounding box center [675, 263] width 137 height 75
click at [617, 252] on div "[PERSON_NAME]" at bounding box center [666, 248] width 105 height 11
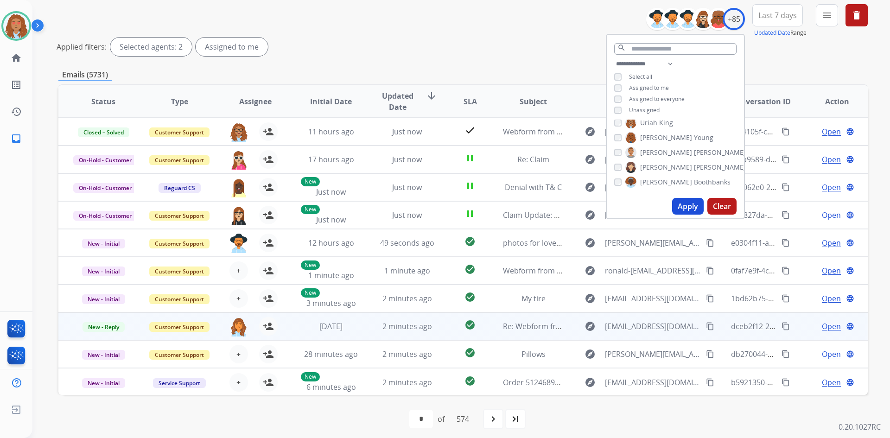
scroll to position [112, 0]
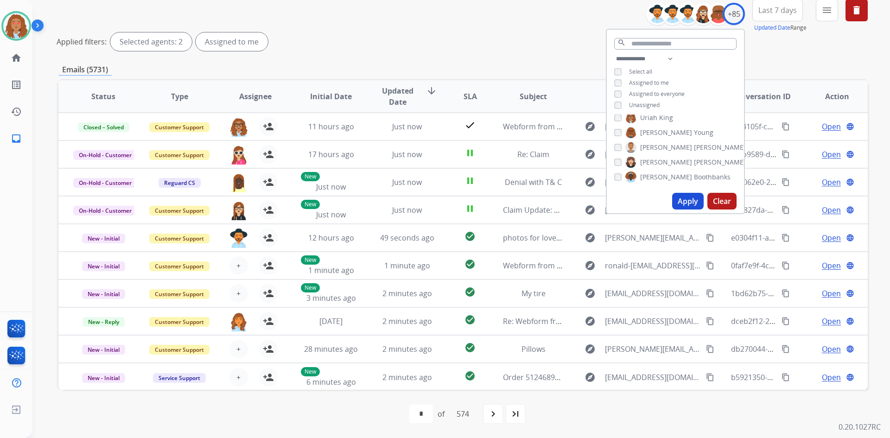
click at [686, 206] on button "Apply" at bounding box center [688, 201] width 32 height 17
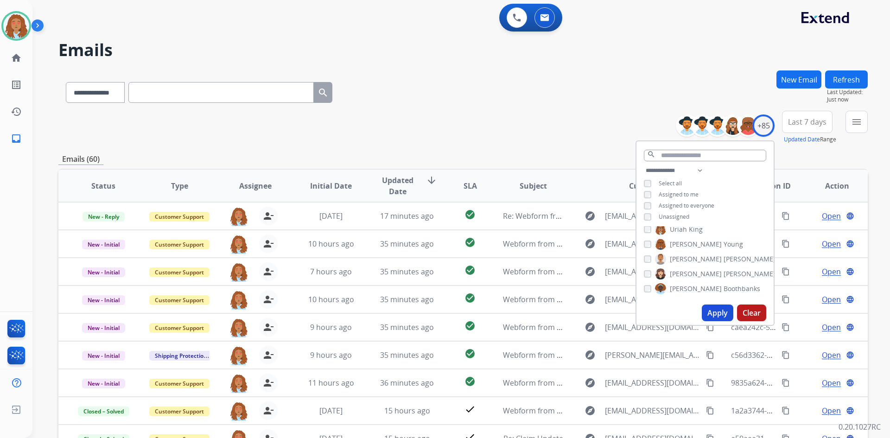
scroll to position [1, 0]
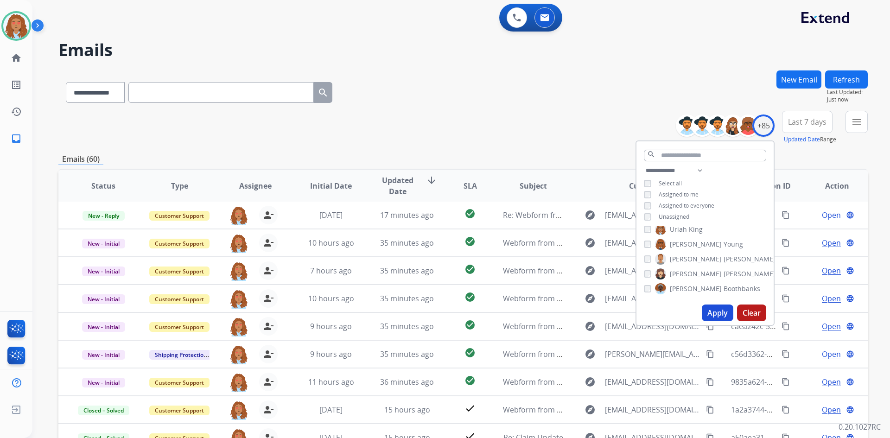
click at [809, 124] on span "Last 7 days" at bounding box center [807, 122] width 38 height 4
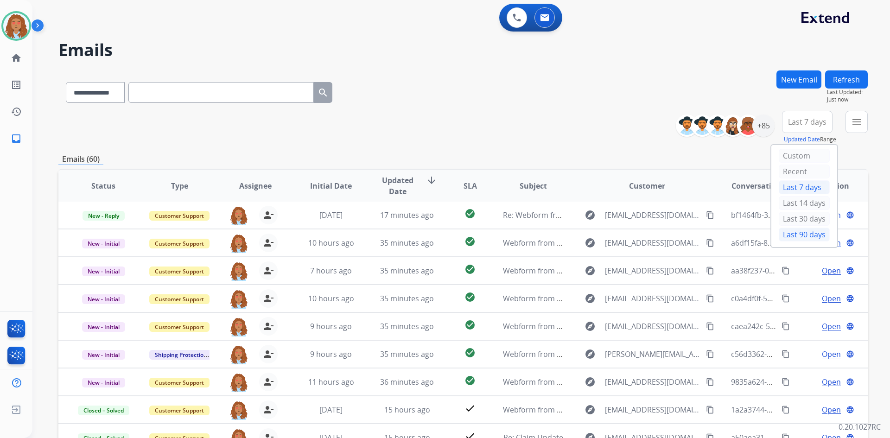
click at [806, 235] on div "Last 90 days" at bounding box center [804, 235] width 51 height 14
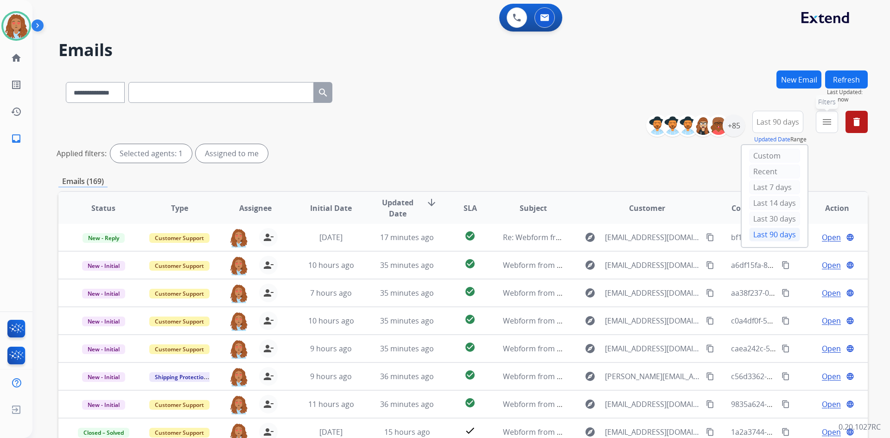
click at [827, 121] on mat-icon "menu" at bounding box center [826, 121] width 11 height 11
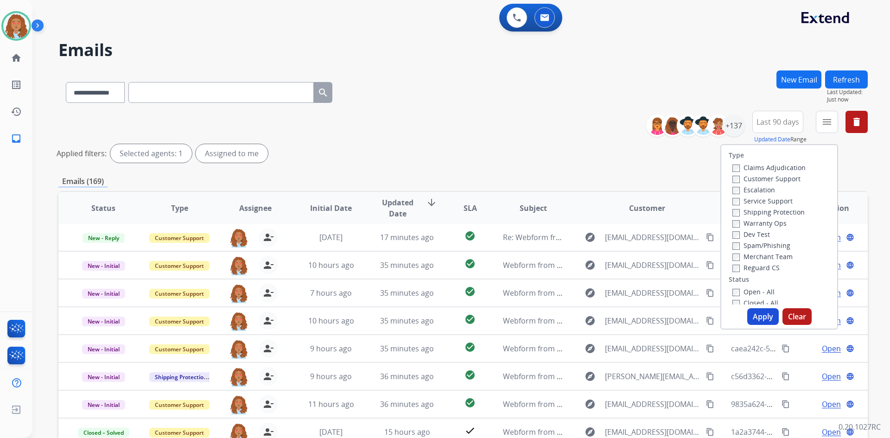
click at [767, 179] on label "Customer Support" at bounding box center [766, 178] width 68 height 9
click at [770, 209] on label "Shipping Protection" at bounding box center [768, 212] width 72 height 9
click at [763, 267] on label "Reguard CS" at bounding box center [755, 267] width 47 height 9
click at [759, 317] on button "Apply" at bounding box center [763, 316] width 32 height 17
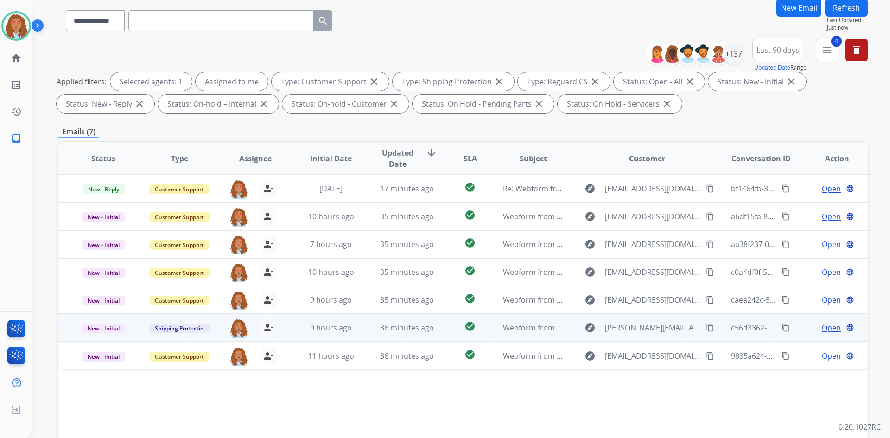
scroll to position [134, 0]
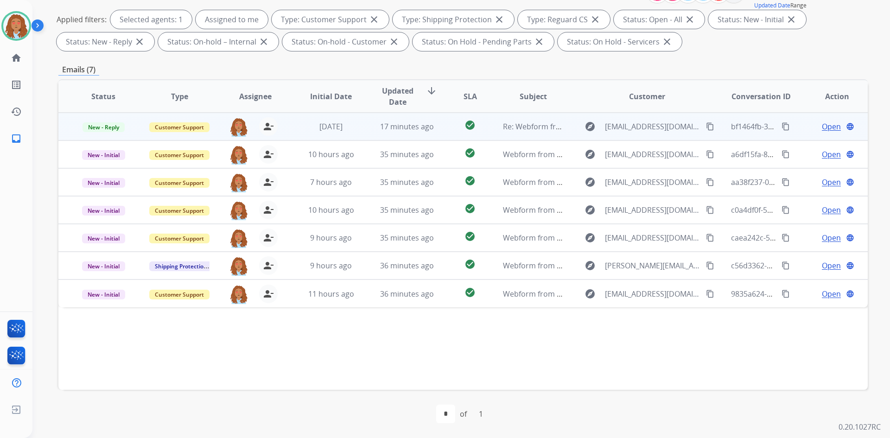
click at [651, 140] on td "explore [EMAIL_ADDRESS][DOMAIN_NAME] content_copy" at bounding box center [640, 127] width 152 height 28
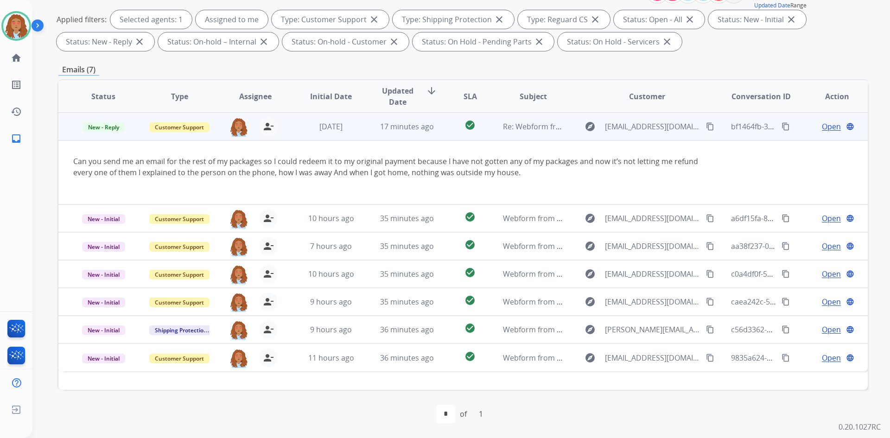
click at [707, 127] on mat-icon "content_copy" at bounding box center [710, 126] width 8 height 8
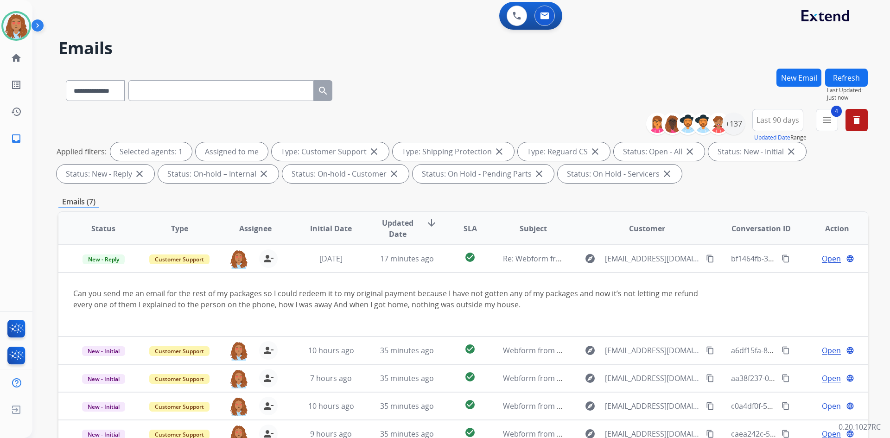
scroll to position [0, 0]
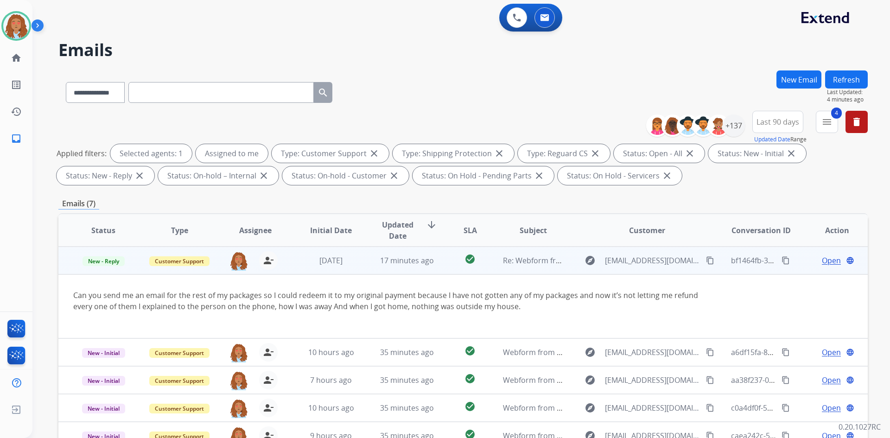
click at [822, 261] on span "Open" at bounding box center [831, 260] width 19 height 11
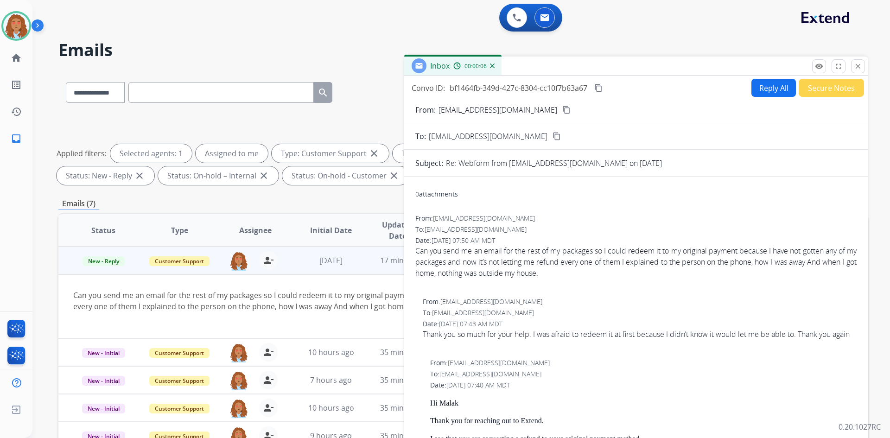
click at [562, 110] on mat-icon "content_copy" at bounding box center [566, 110] width 8 height 8
click at [855, 69] on mat-icon "close" at bounding box center [858, 66] width 8 height 8
